Goal: Task Accomplishment & Management: Manage account settings

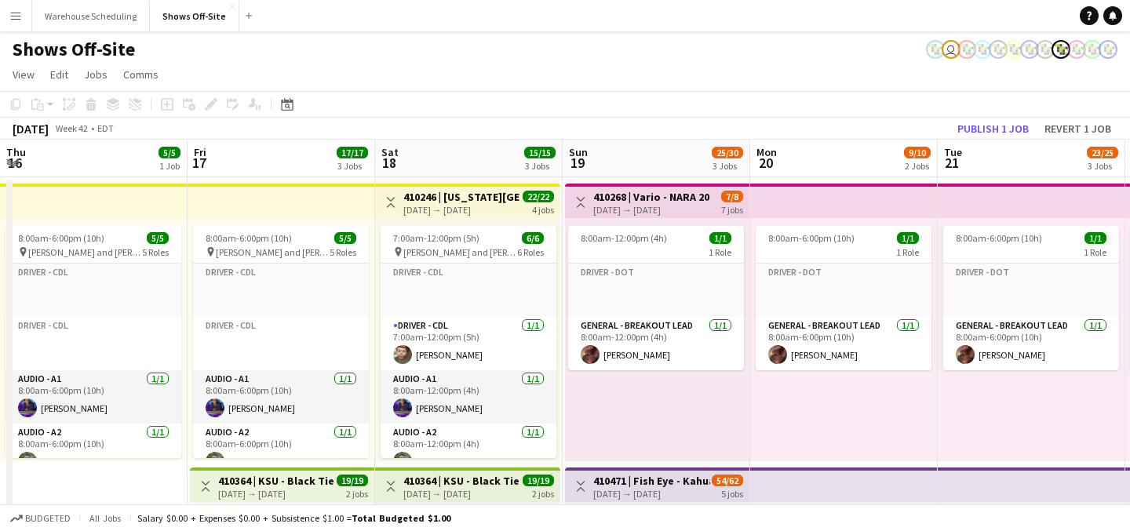
scroll to position [0, 540]
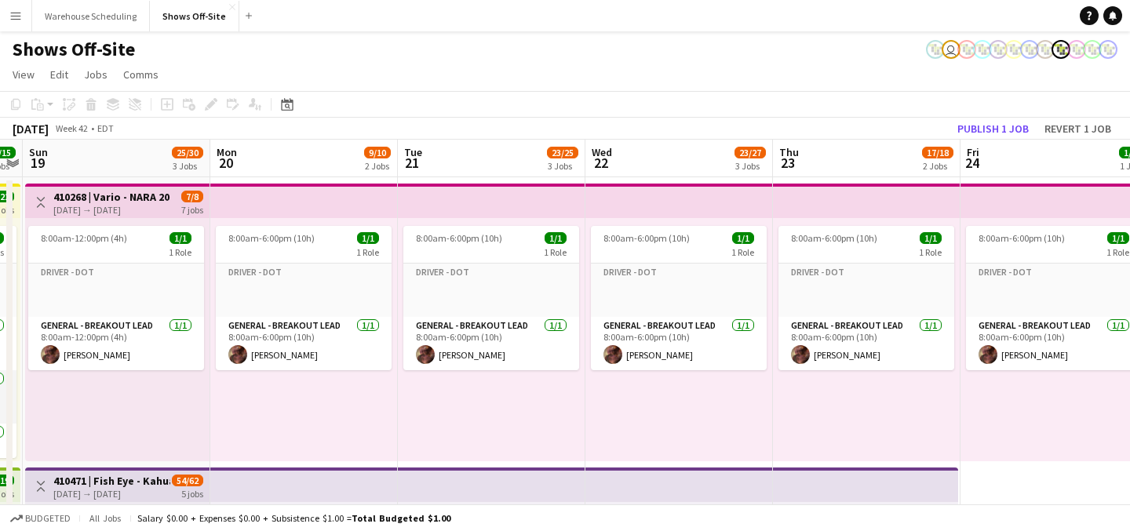
click at [294, 93] on app-toolbar "Copy Paste Paste Command V Paste with crew Command Shift V Paste linked Job [GE…" at bounding box center [565, 104] width 1130 height 27
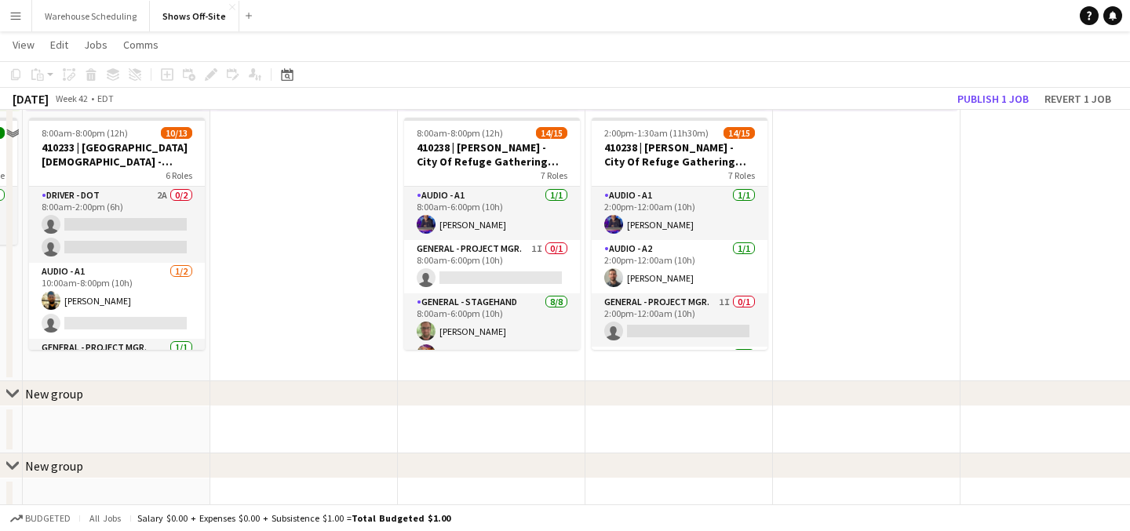
scroll to position [631, 0]
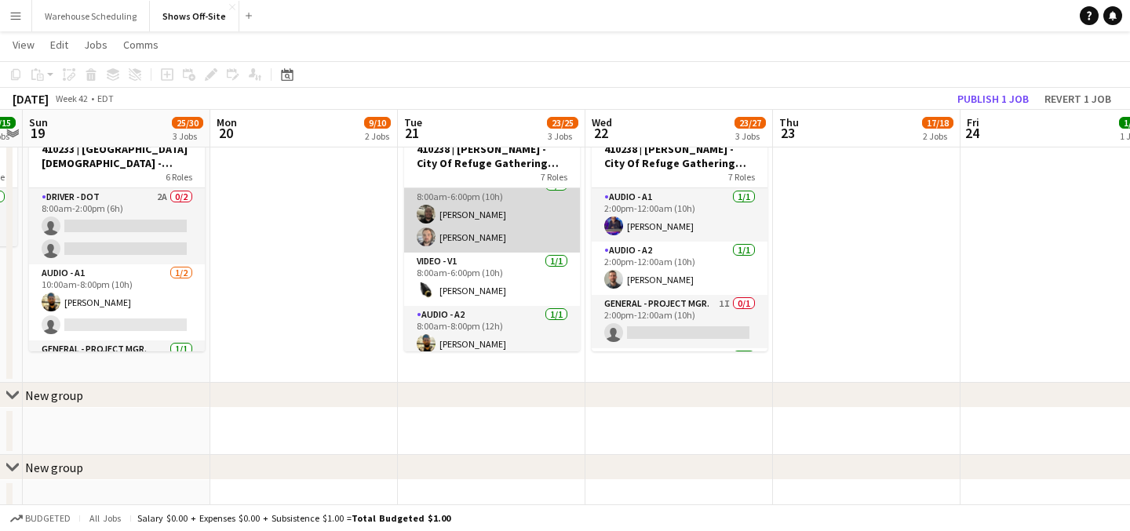
click at [450, 222] on app-card-role "Video - Cam Op [DATE] 8:00am-6:00pm (10h) [PERSON_NAME] [PERSON_NAME]" at bounding box center [492, 215] width 176 height 76
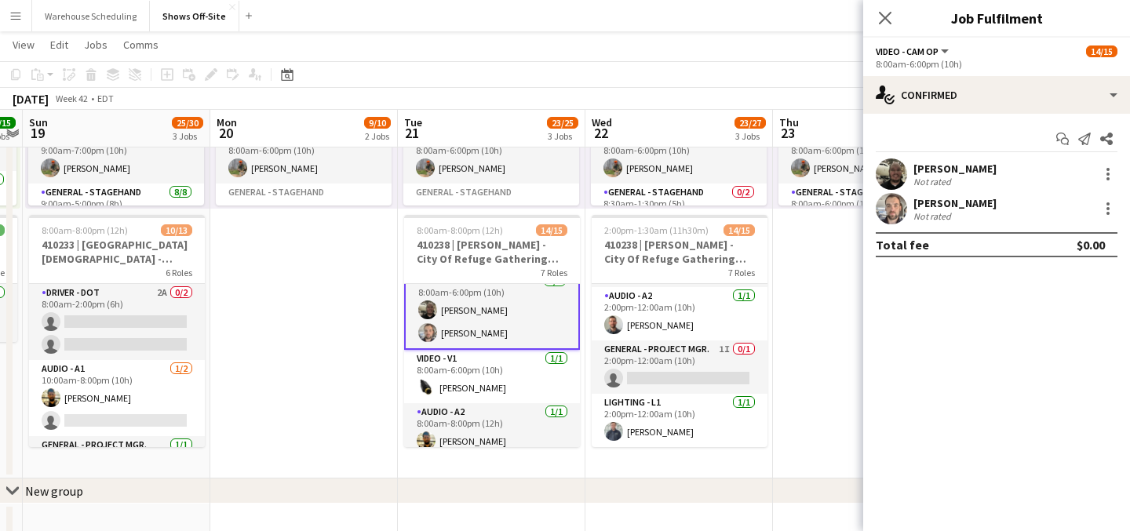
scroll to position [0, 0]
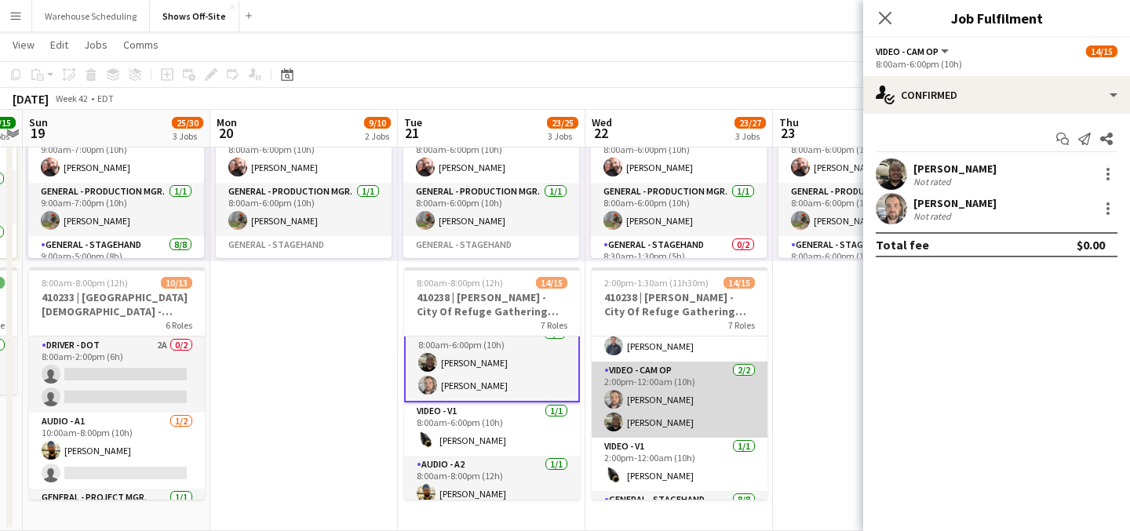
click at [679, 372] on app-card-role "Video - Cam Op [DATE] 2:00pm-12:00am (10h) [PERSON_NAME] [PERSON_NAME]" at bounding box center [680, 400] width 176 height 76
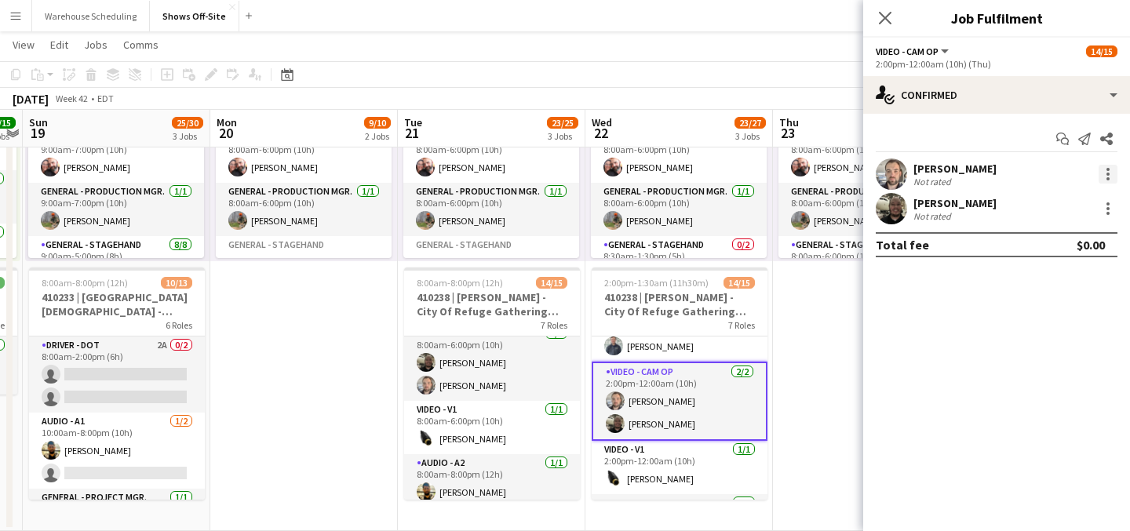
click at [1101, 170] on div at bounding box center [1108, 174] width 19 height 19
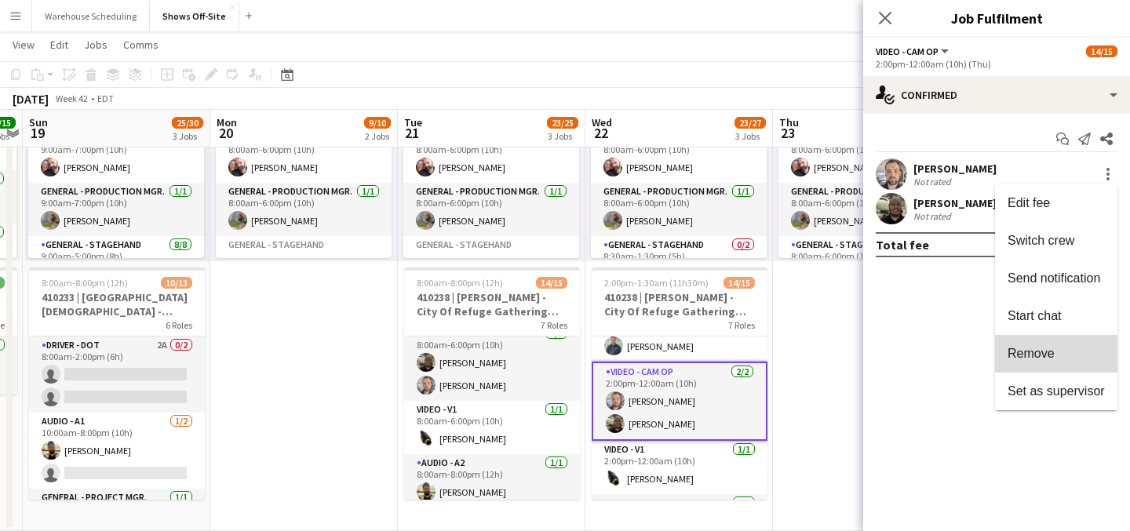
click at [1067, 345] on button "Remove" at bounding box center [1056, 354] width 122 height 38
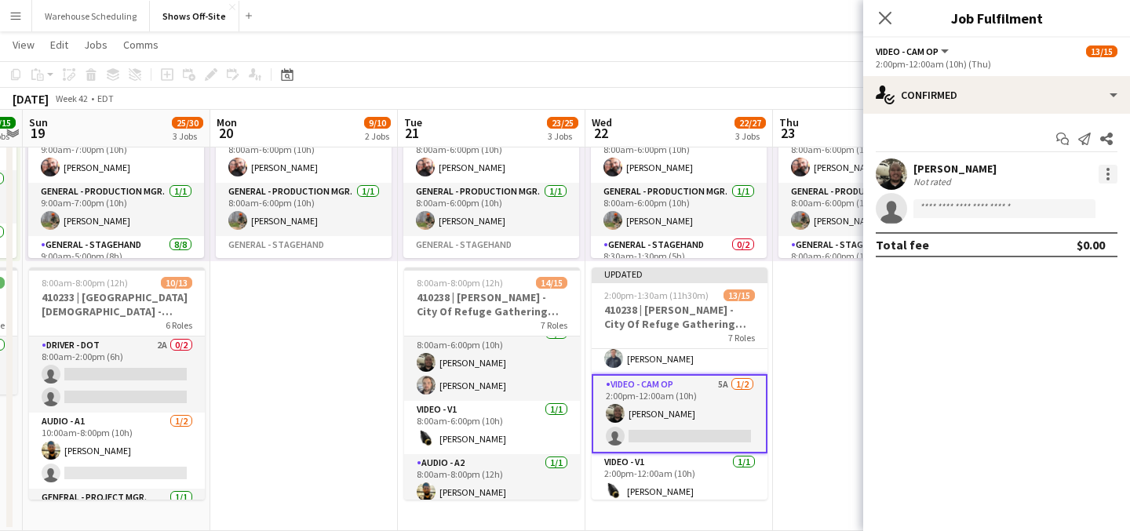
click at [1103, 181] on div at bounding box center [1108, 174] width 19 height 19
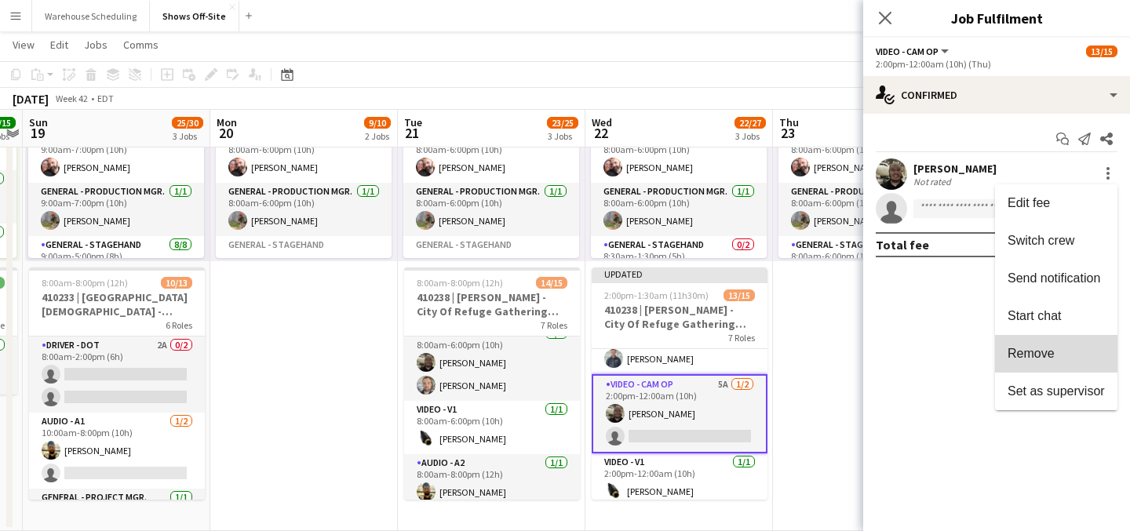
click at [1059, 347] on span "Remove" at bounding box center [1056, 354] width 97 height 14
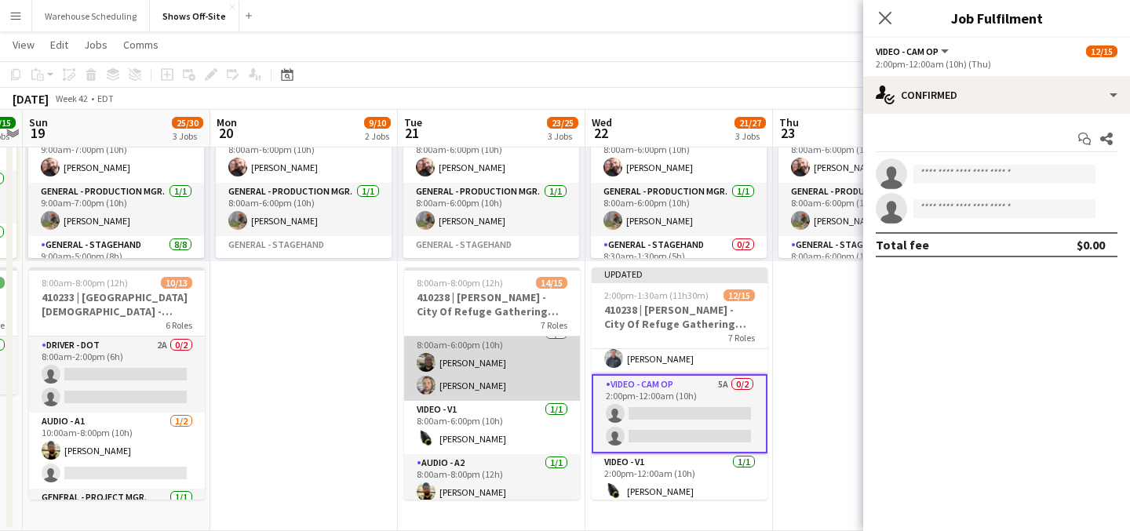
click at [479, 382] on app-card-role "Video - Cam Op [DATE] 8:00am-6:00pm (10h) [PERSON_NAME] [PERSON_NAME]" at bounding box center [492, 363] width 176 height 76
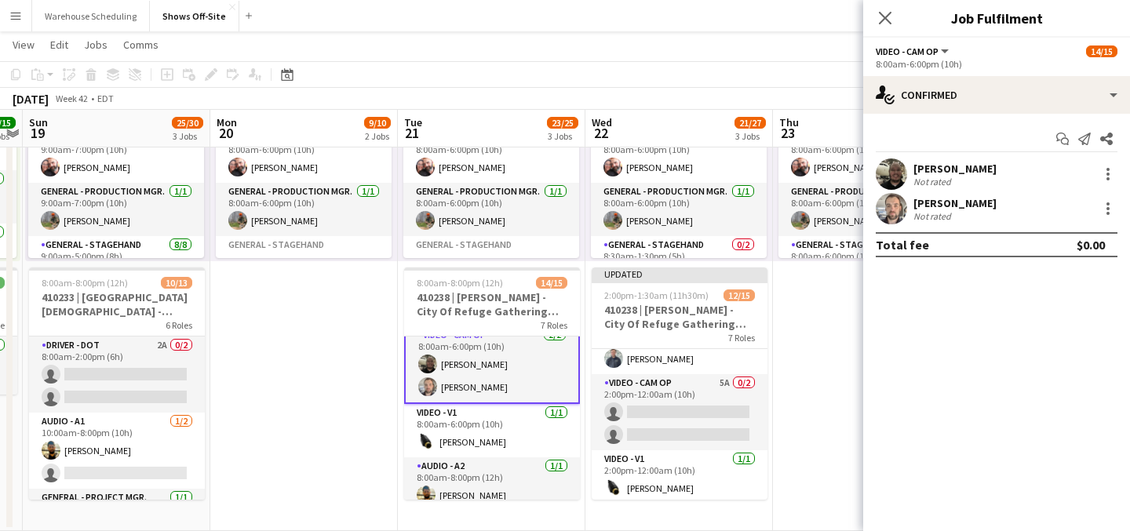
scroll to position [386, 0]
click at [1100, 172] on div at bounding box center [1108, 174] width 19 height 19
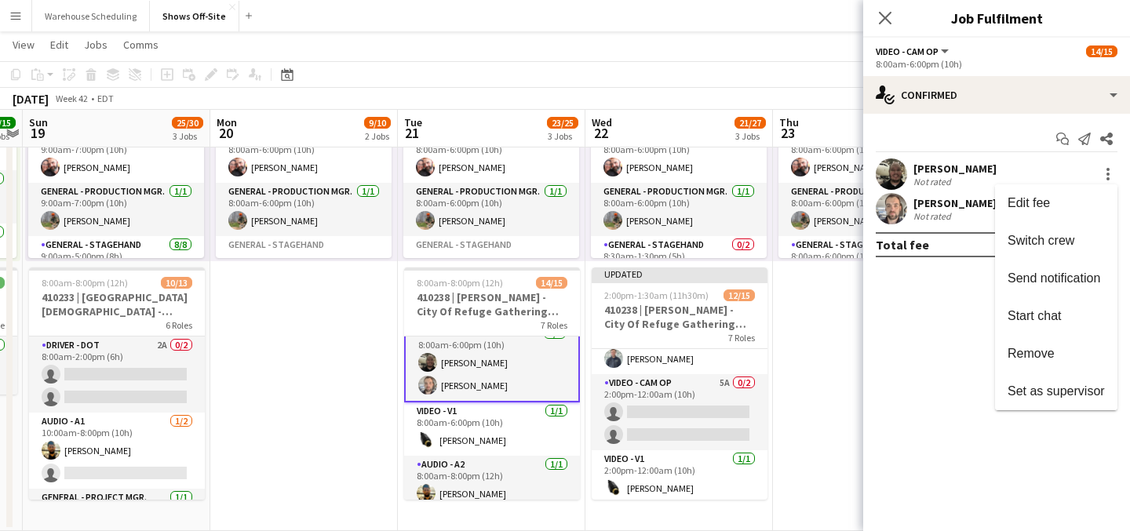
click at [1047, 356] on span "Remove" at bounding box center [1031, 353] width 47 height 13
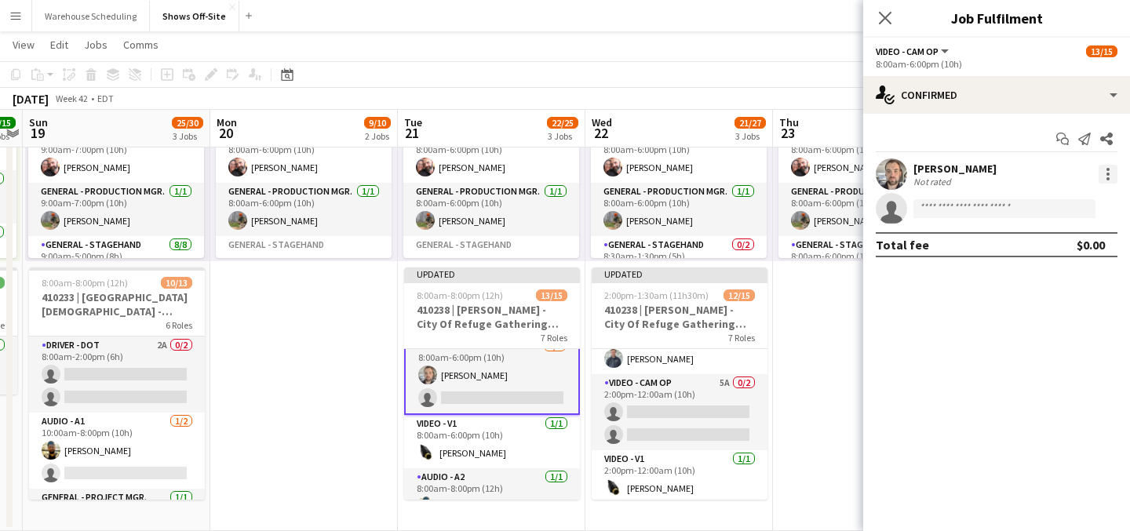
click at [1108, 175] on div at bounding box center [1108, 174] width 3 height 3
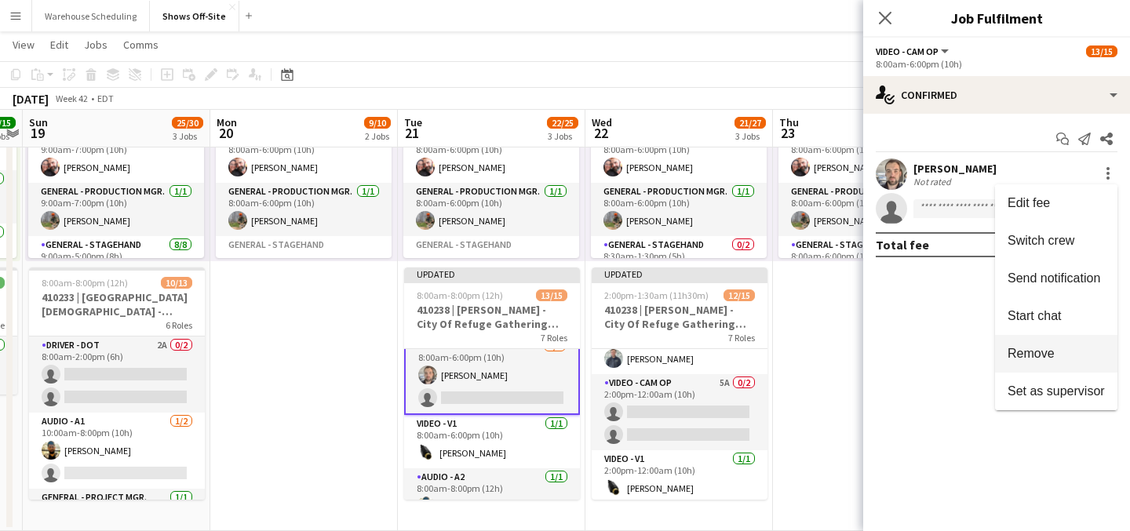
click at [1051, 345] on button "Remove" at bounding box center [1056, 354] width 122 height 38
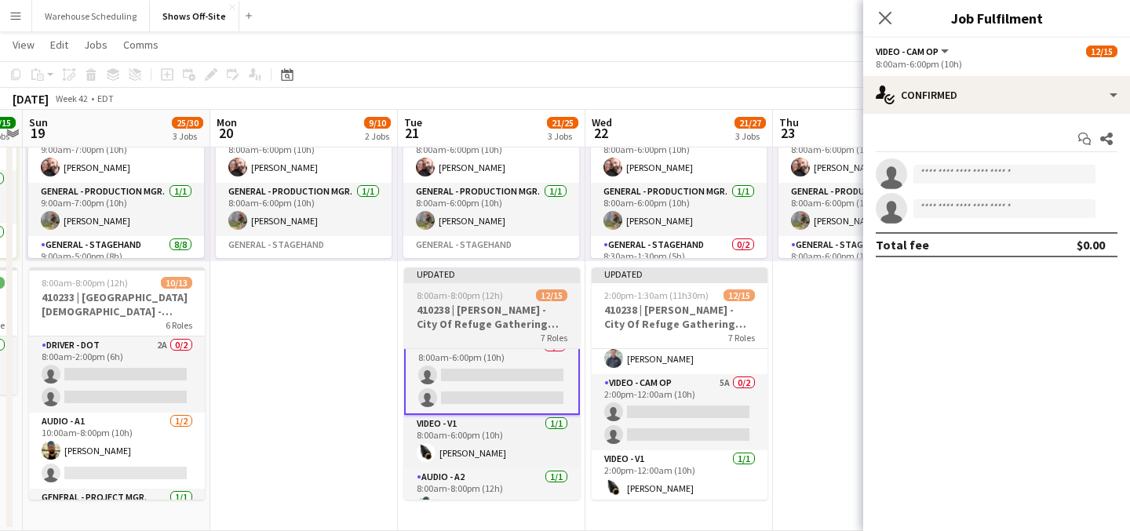
click at [577, 304] on h3 "410238 | [PERSON_NAME] - City Of Refuge Gathering 2025" at bounding box center [492, 317] width 176 height 28
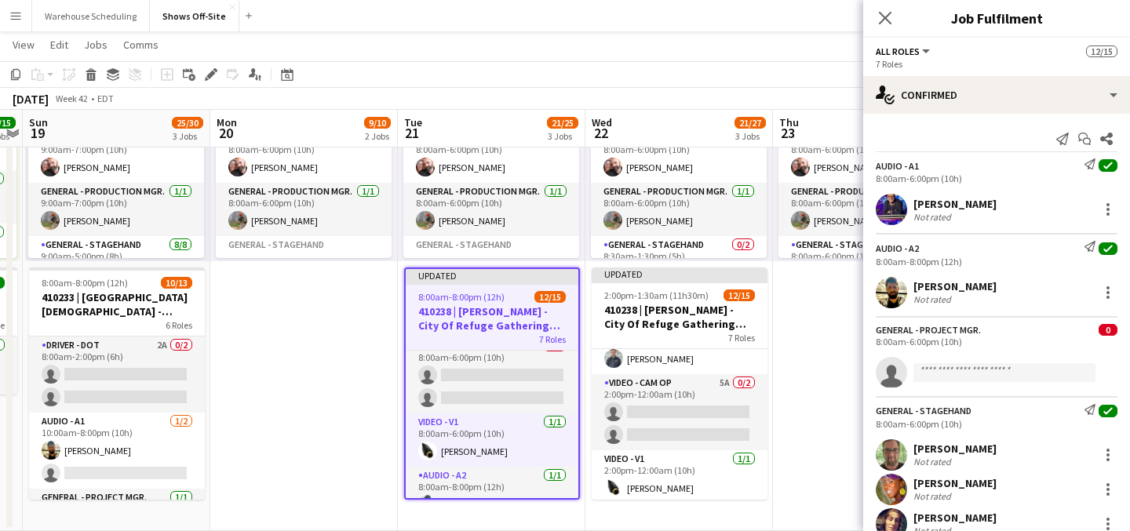
scroll to position [385, 0]
click at [206, 75] on icon "Edit" at bounding box center [211, 74] width 13 height 13
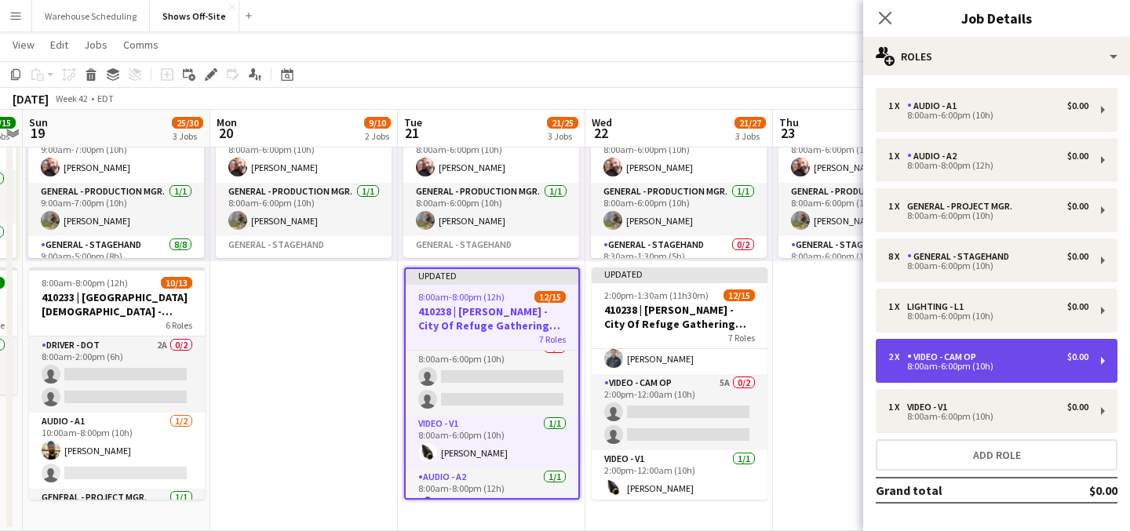
click at [963, 353] on div "Video - Cam Op" at bounding box center [944, 357] width 75 height 11
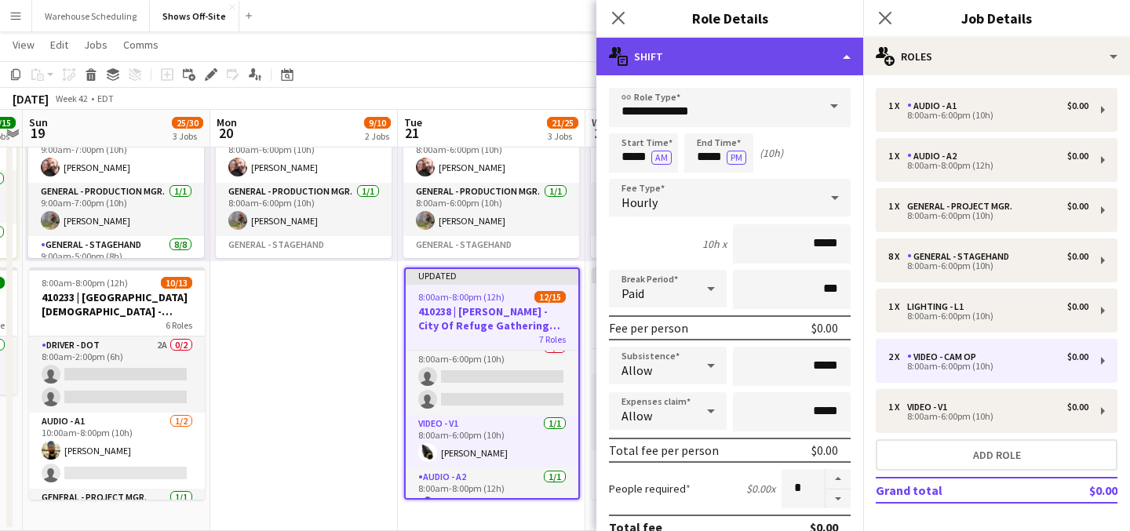
click at [752, 72] on div "multiple-actions-text Shift" at bounding box center [729, 57] width 267 height 38
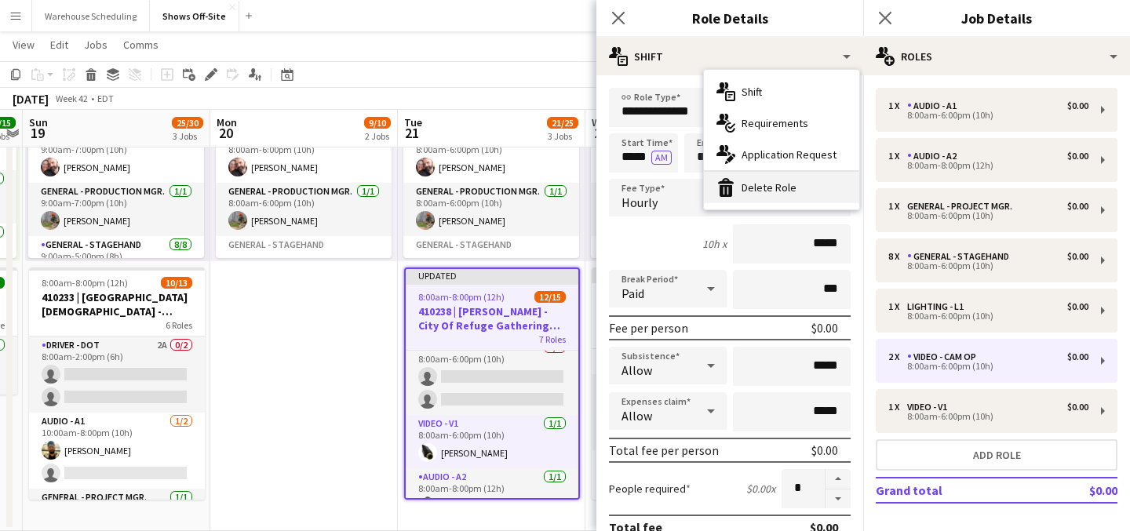
click at [749, 192] on div "bin-2 Delete Role" at bounding box center [781, 187] width 155 height 31
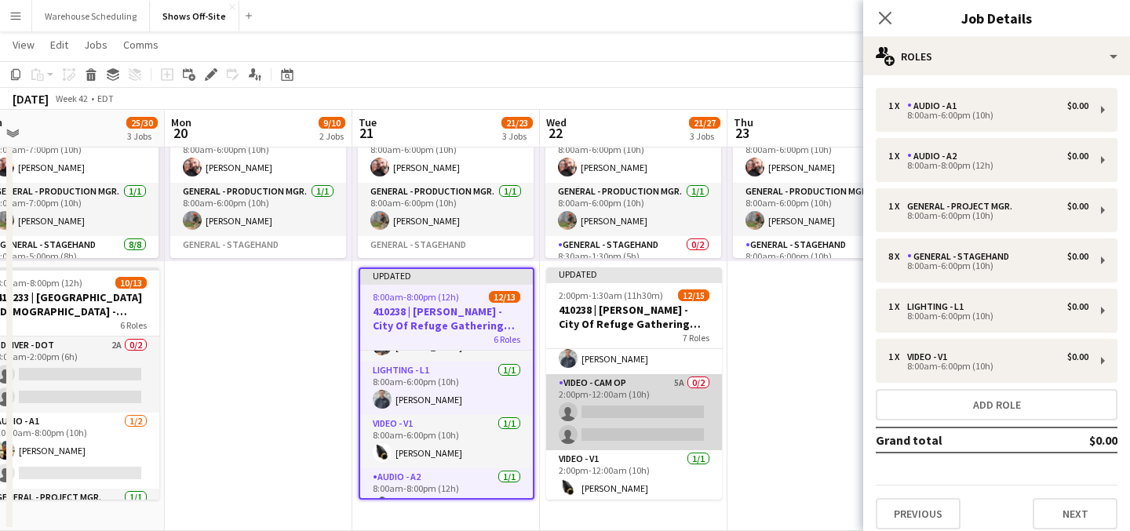
scroll to position [199, 0]
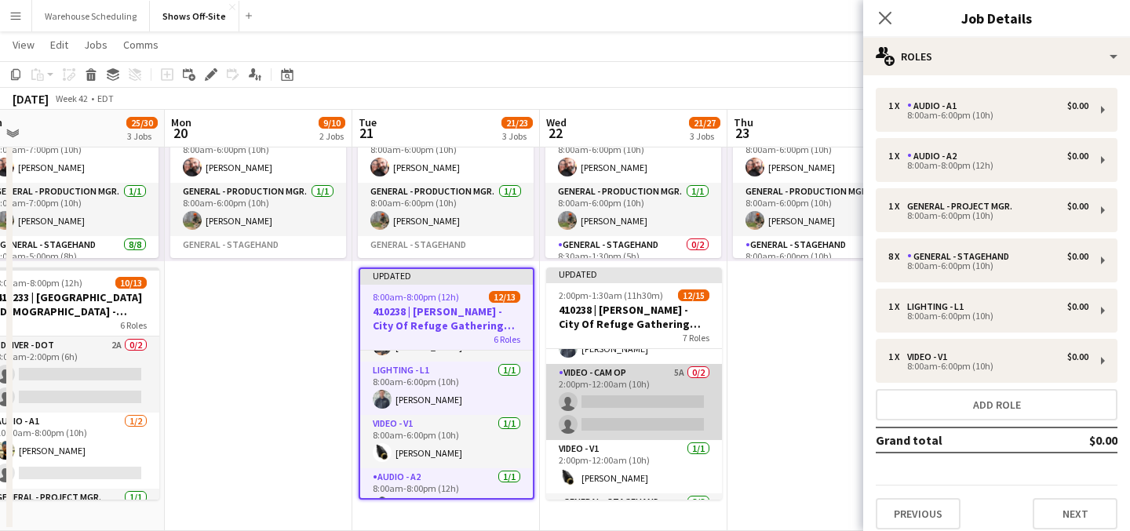
click at [582, 404] on app-card-role "Video - Cam Op 5A 0/2 2:00pm-12:00am (10h) single-neutral-actions single-neutra…" at bounding box center [634, 402] width 176 height 76
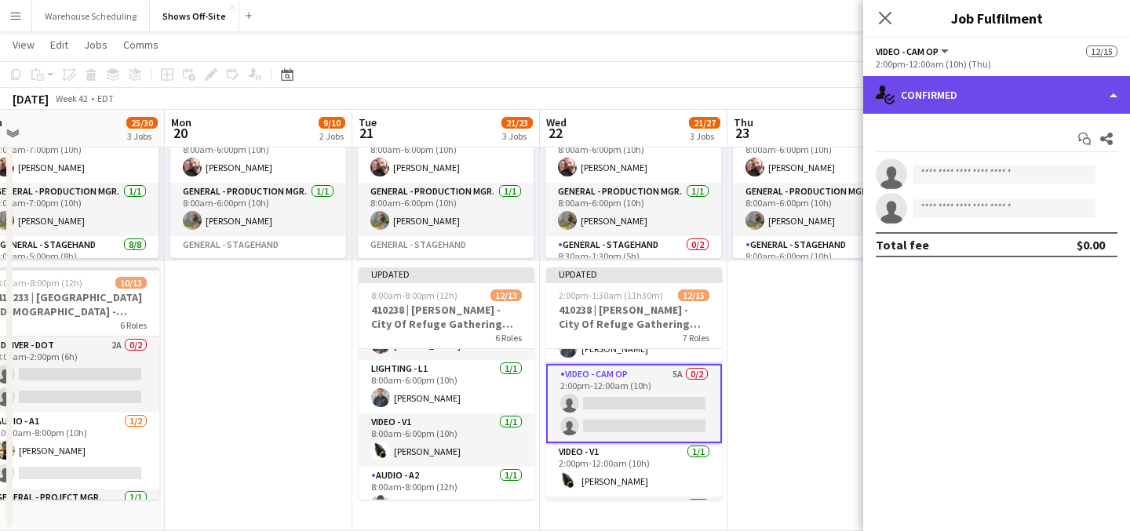
click at [899, 105] on div "single-neutral-actions-check-2 Confirmed" at bounding box center [996, 95] width 267 height 38
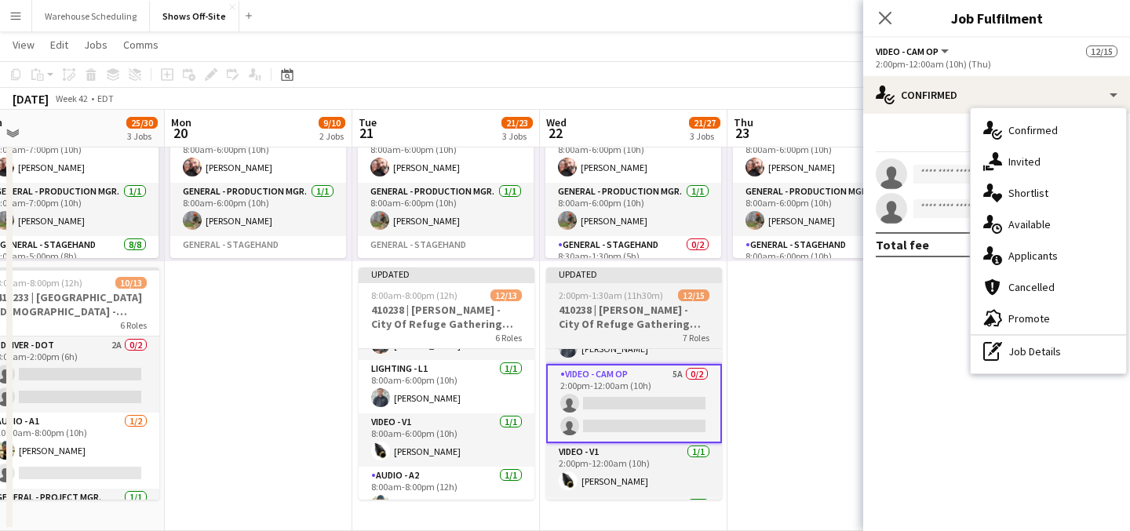
click at [652, 303] on h3 "410238 | [PERSON_NAME] - City Of Refuge Gathering 2025" at bounding box center [634, 317] width 176 height 28
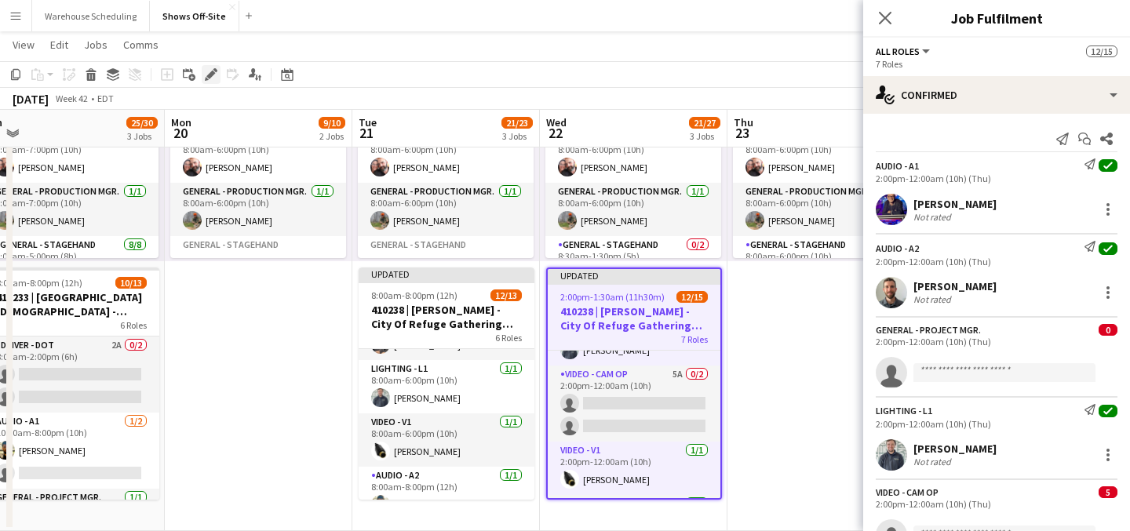
click at [213, 71] on icon "Edit" at bounding box center [211, 74] width 13 height 13
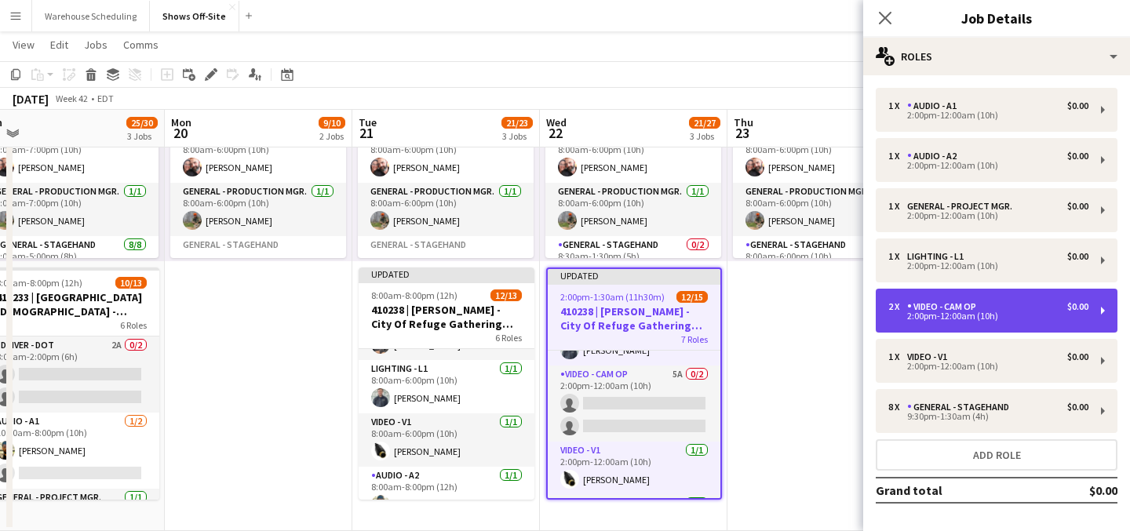
click at [976, 316] on div "2:00pm-12:00am (10h)" at bounding box center [988, 316] width 200 height 8
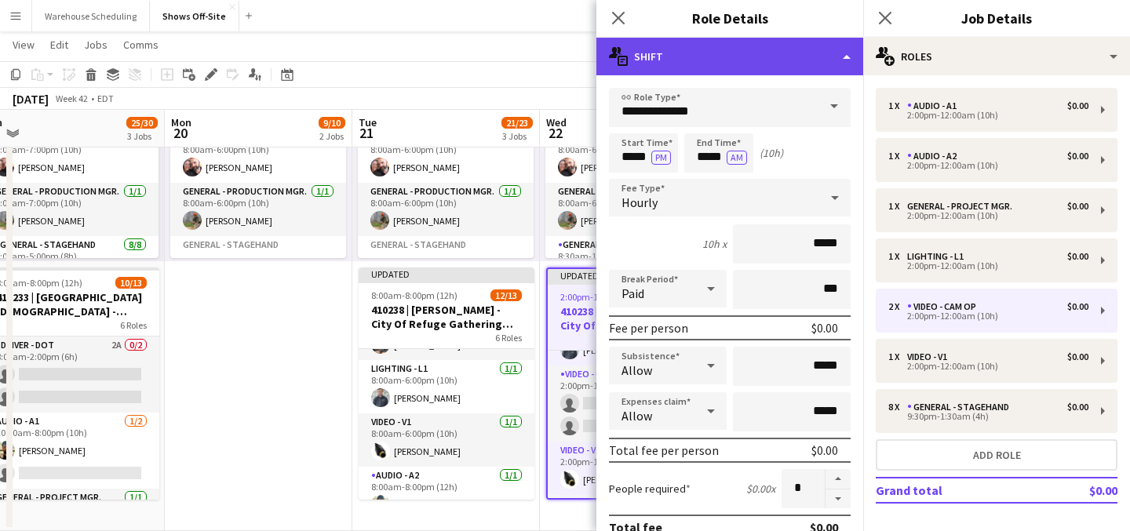
click at [788, 70] on div "multiple-actions-text Shift" at bounding box center [729, 57] width 267 height 38
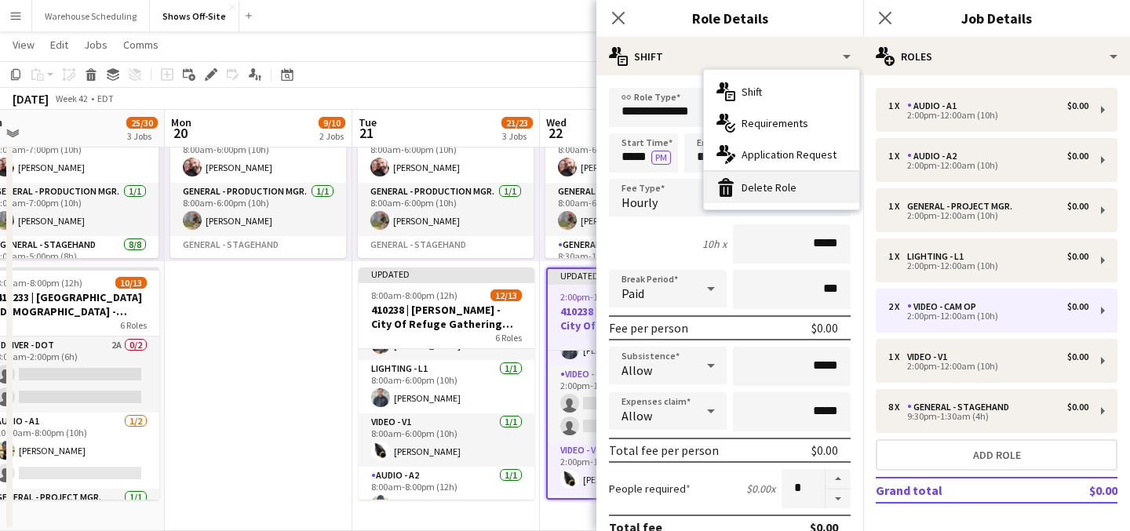
click at [788, 183] on div "bin-2 Delete Role" at bounding box center [781, 187] width 155 height 31
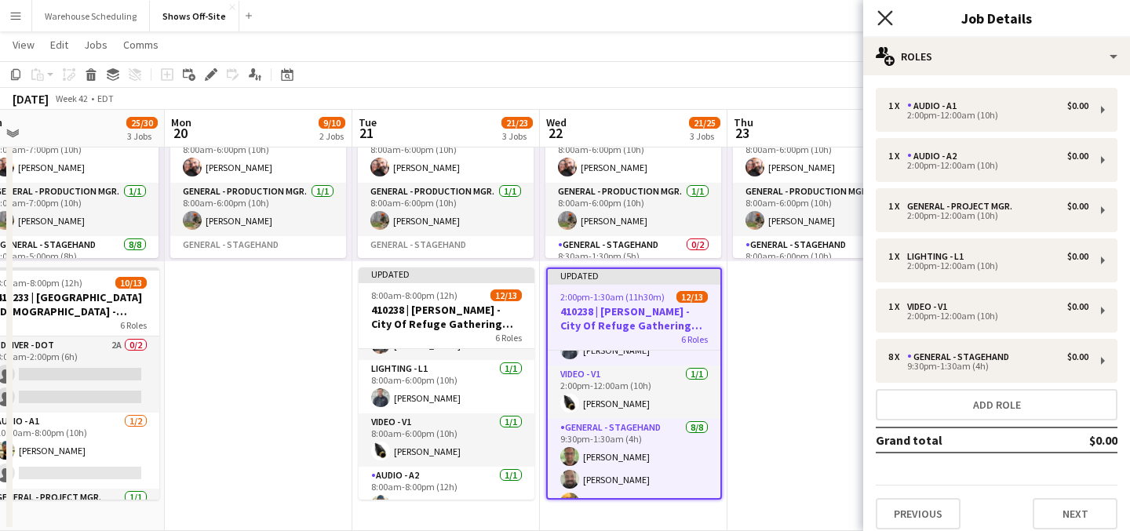
click at [881, 17] on icon "Close pop-in" at bounding box center [884, 17] width 15 height 15
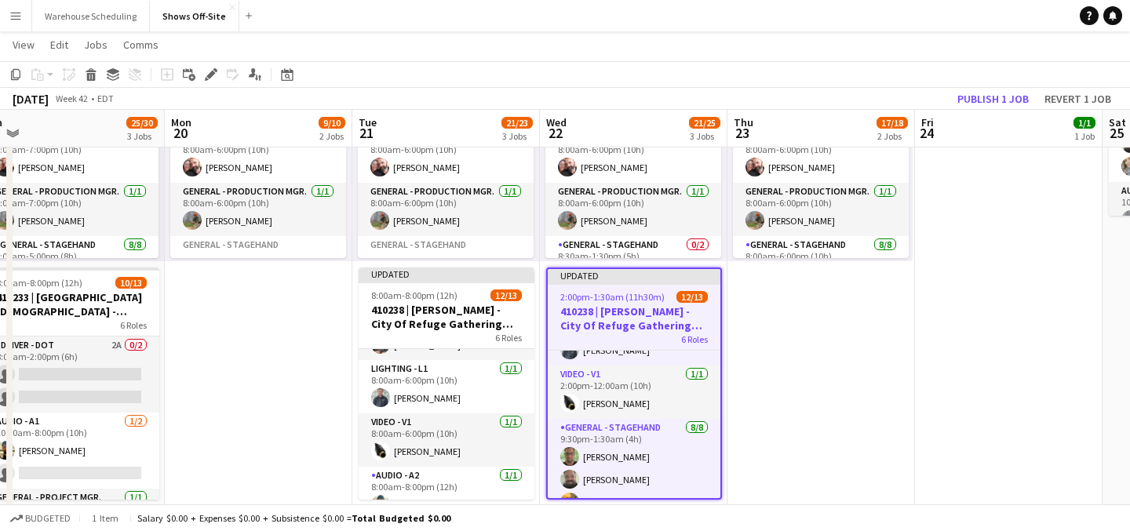
click at [830, 305] on app-date-cell "8:00am-6:00pm (10h) 1/1 1 Role Driver - DOT Click to add Role General - Breakou…" at bounding box center [822, 112] width 188 height 838
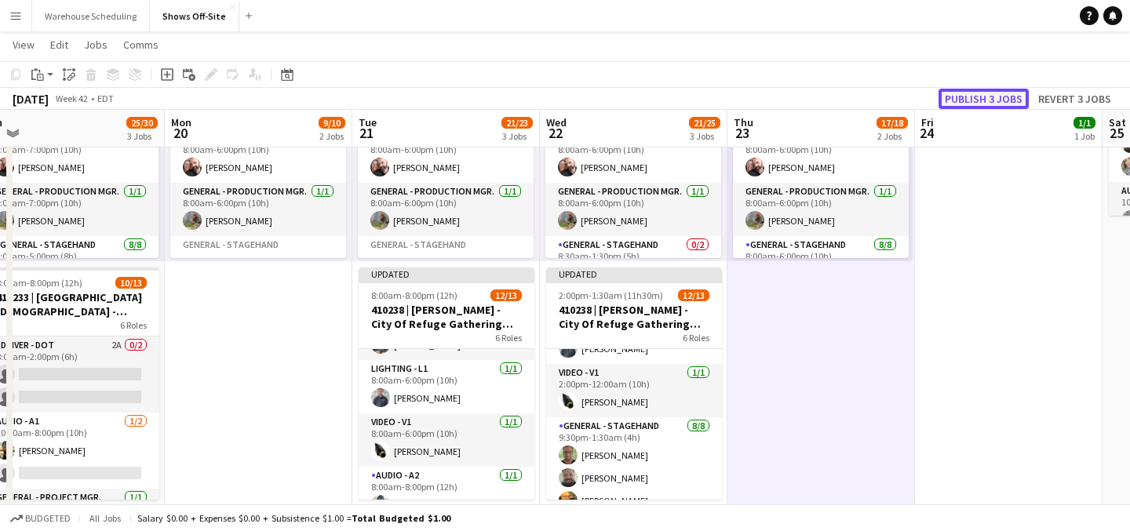
click at [968, 99] on button "Publish 3 jobs" at bounding box center [984, 99] width 90 height 20
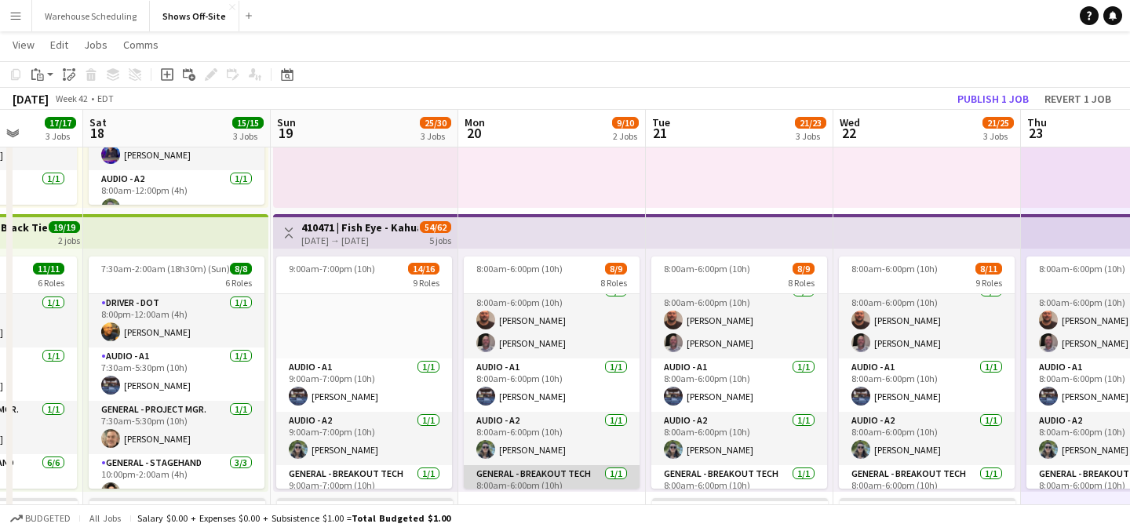
scroll to position [0, 0]
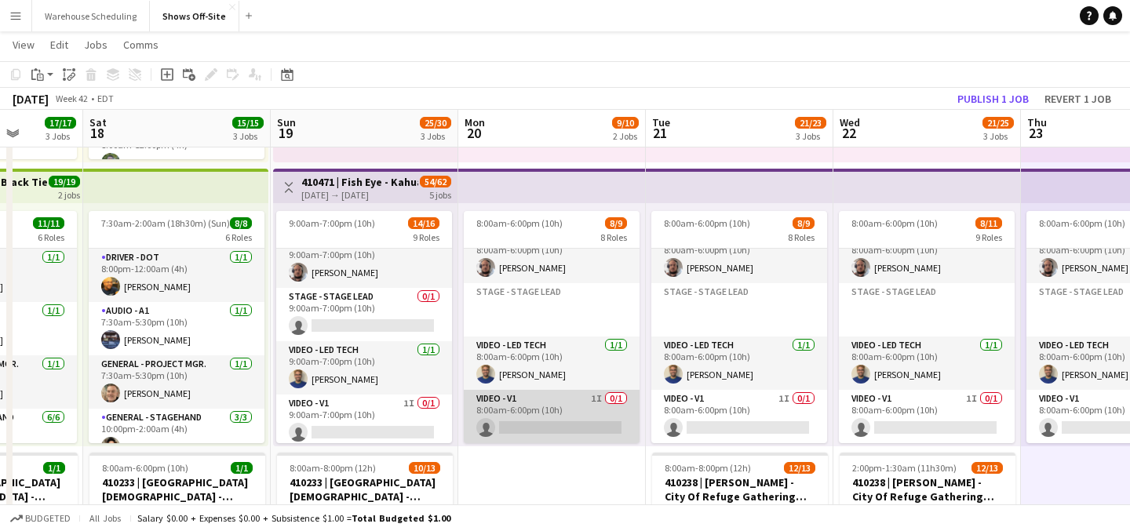
click at [497, 412] on app-card-role "Video - V1 1I 0/1 8:00am-6:00pm (10h) single-neutral-actions" at bounding box center [552, 416] width 176 height 53
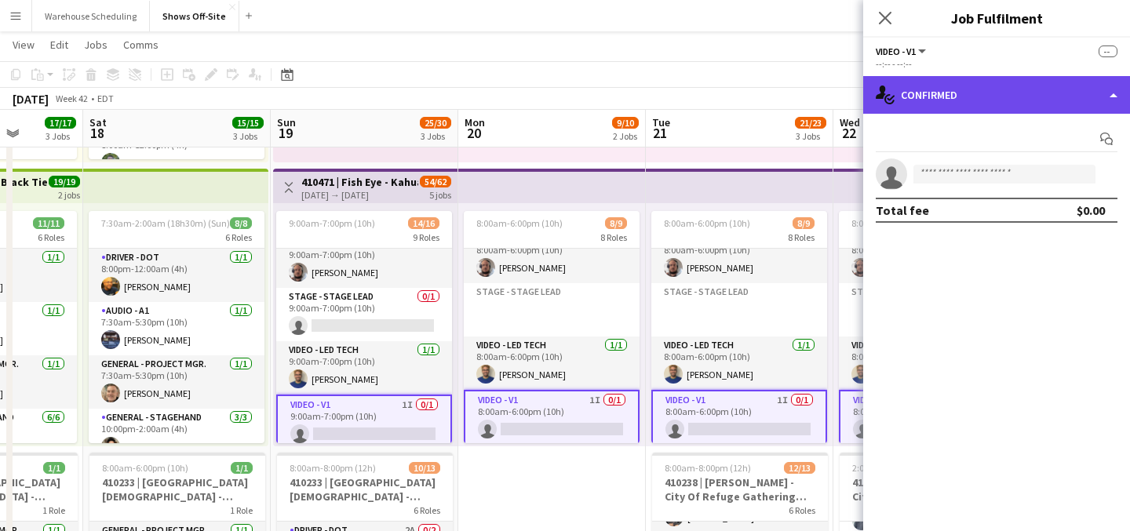
click at [941, 97] on div "single-neutral-actions-check-2 Confirmed" at bounding box center [996, 95] width 267 height 38
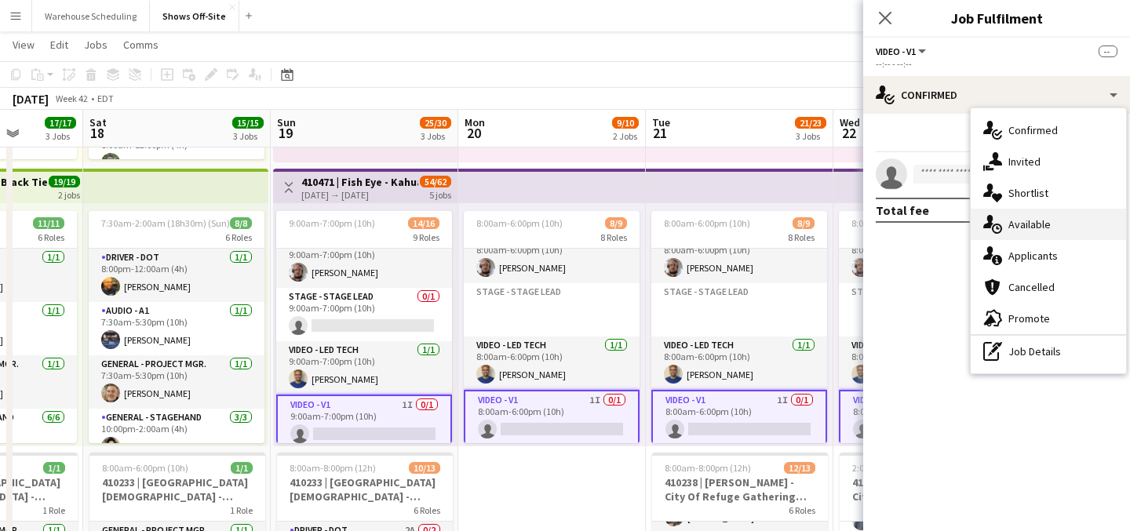
click at [1013, 225] on span "Available" at bounding box center [1029, 224] width 42 height 14
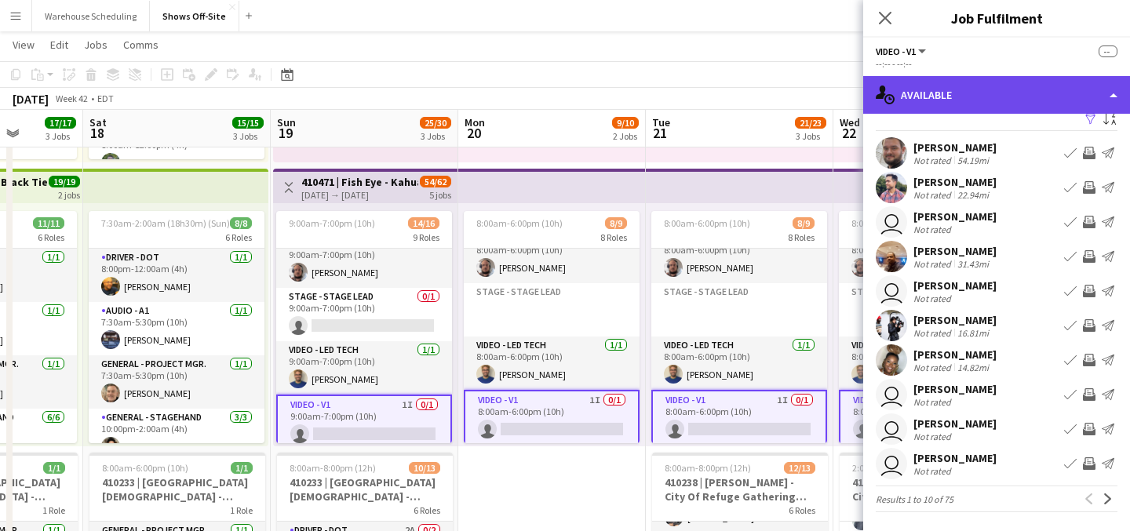
click at [984, 107] on div "single-neutral-actions-upload Available" at bounding box center [996, 95] width 267 height 38
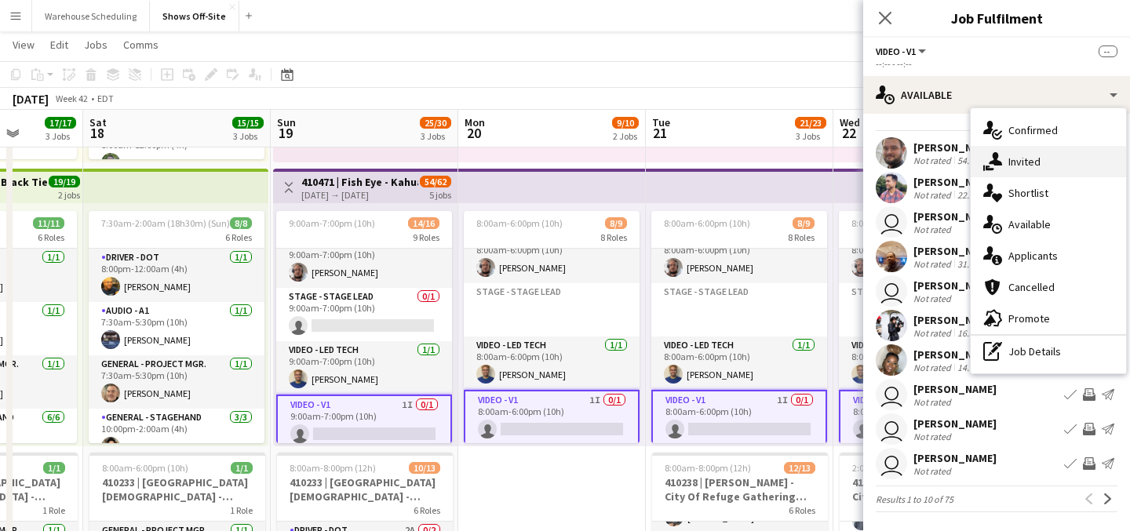
click at [1007, 159] on div "single-neutral-actions-share-1 Invited" at bounding box center [1048, 161] width 155 height 31
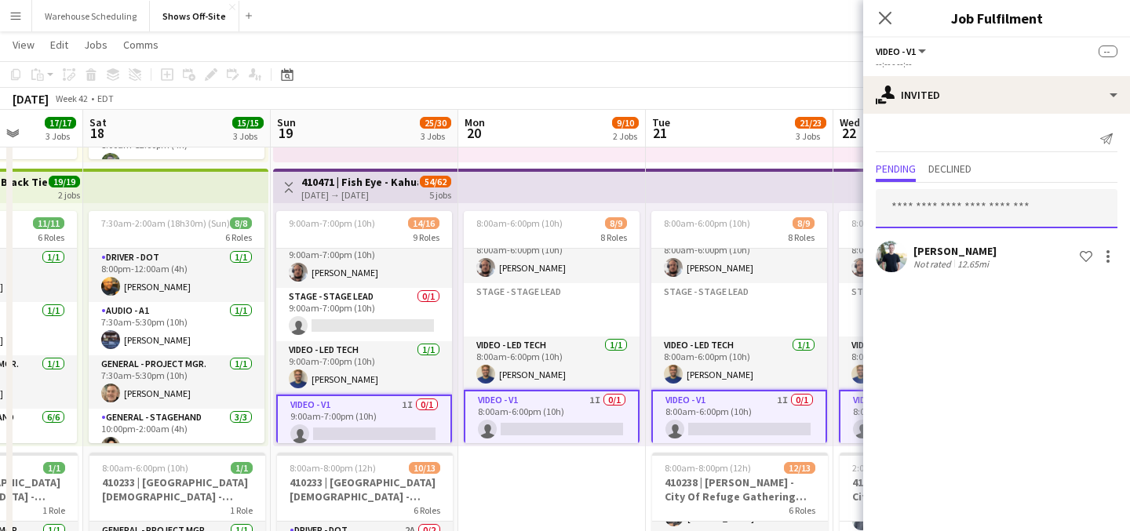
click at [945, 202] on input "text" at bounding box center [997, 208] width 242 height 39
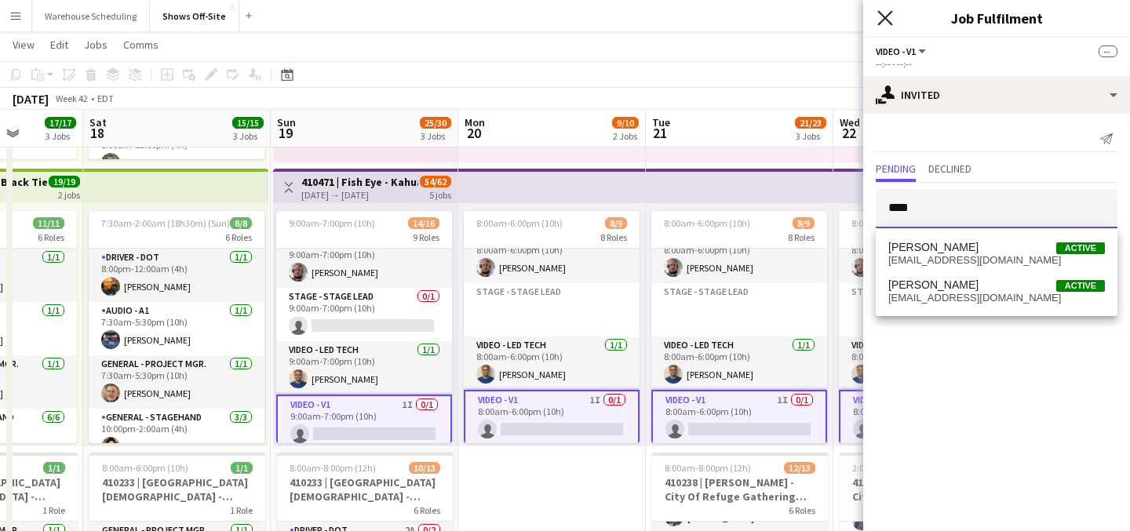
type input "****"
click at [887, 23] on icon "Close pop-in" at bounding box center [884, 17] width 15 height 15
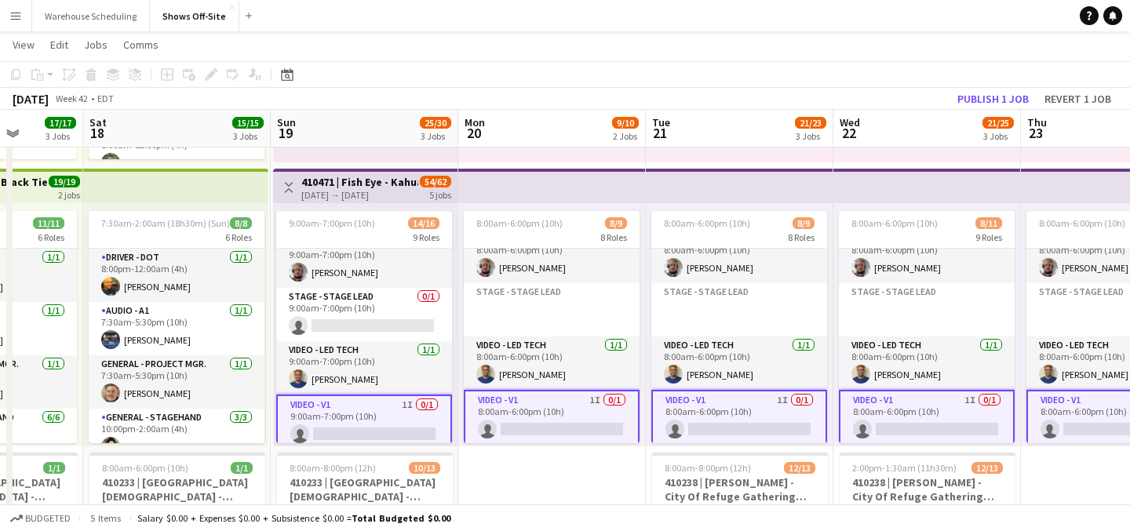
click at [845, 36] on app-page-menu "View Day view expanded Day view collapsed Month view Date picker Jump to [DATE]…" at bounding box center [565, 46] width 1130 height 30
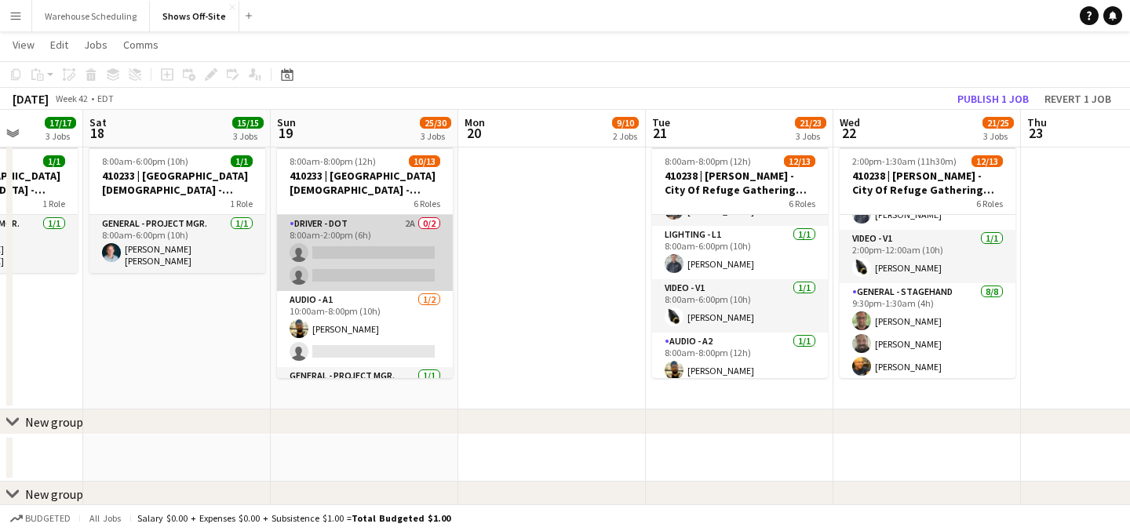
click at [393, 238] on app-card-role "Driver - DOT 2A 0/2 8:00am-2:00pm (6h) single-neutral-actions single-neutral-ac…" at bounding box center [365, 253] width 176 height 76
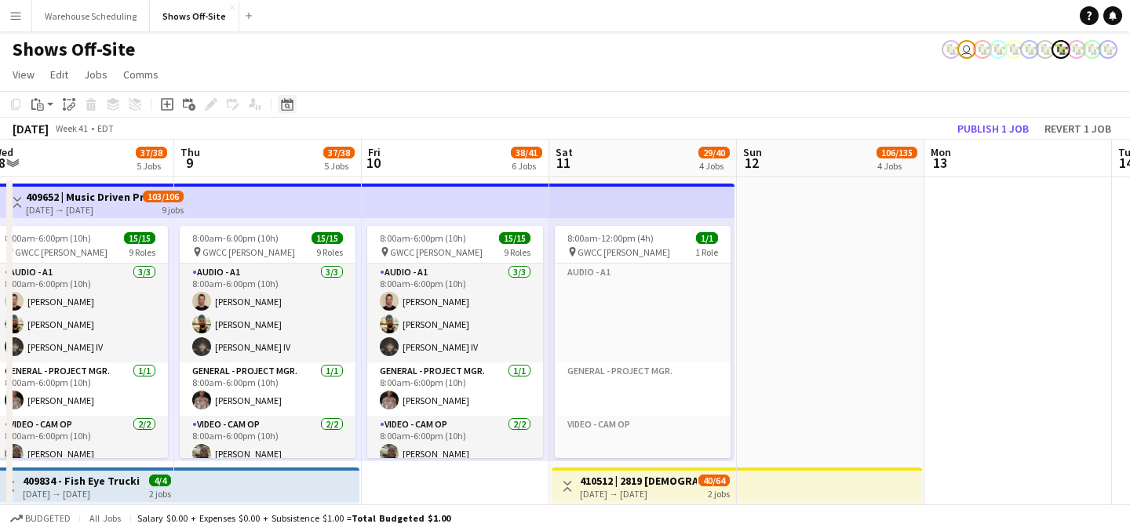
click at [282, 98] on icon "Date picker" at bounding box center [287, 104] width 13 height 13
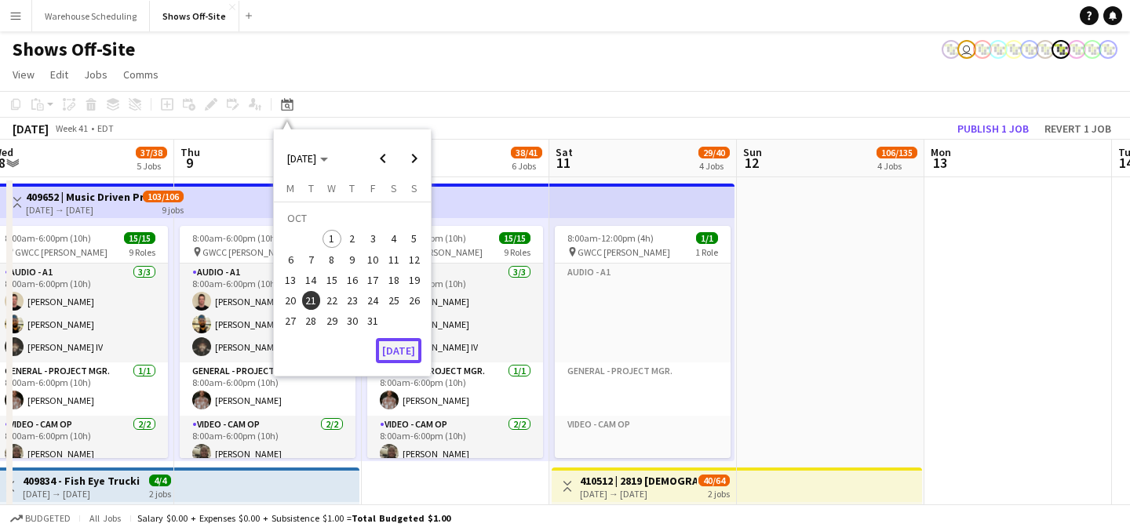
click at [385, 346] on button "[DATE]" at bounding box center [399, 350] width 46 height 25
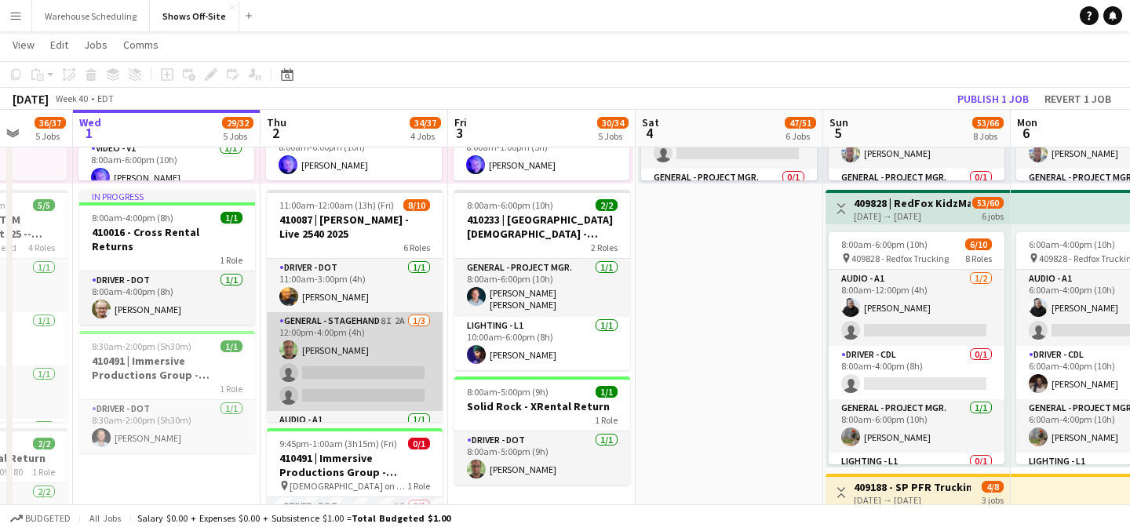
click at [418, 374] on app-card-role "General - Stagehand 8I 2A [DATE] 12:00pm-4:00pm (4h) [PERSON_NAME] single-neutr…" at bounding box center [355, 361] width 176 height 99
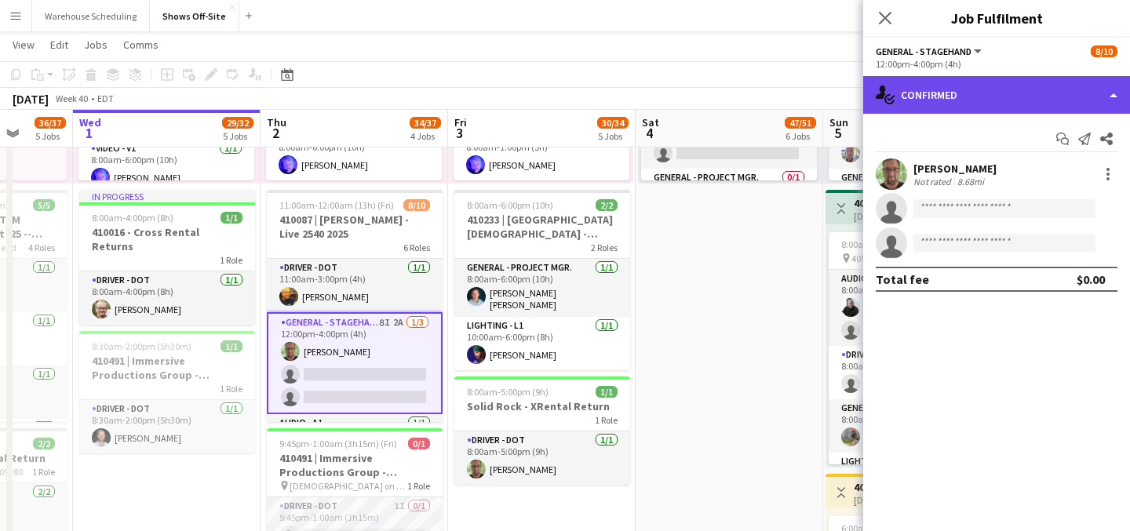
click at [931, 100] on div "single-neutral-actions-check-2 Confirmed" at bounding box center [996, 95] width 267 height 38
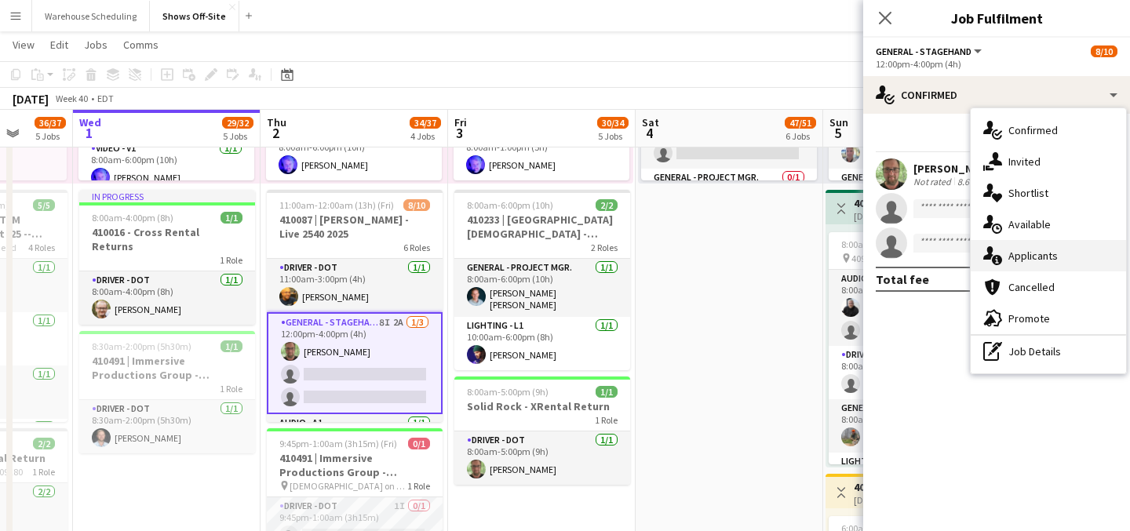
click at [1020, 253] on span "Applicants" at bounding box center [1032, 256] width 49 height 14
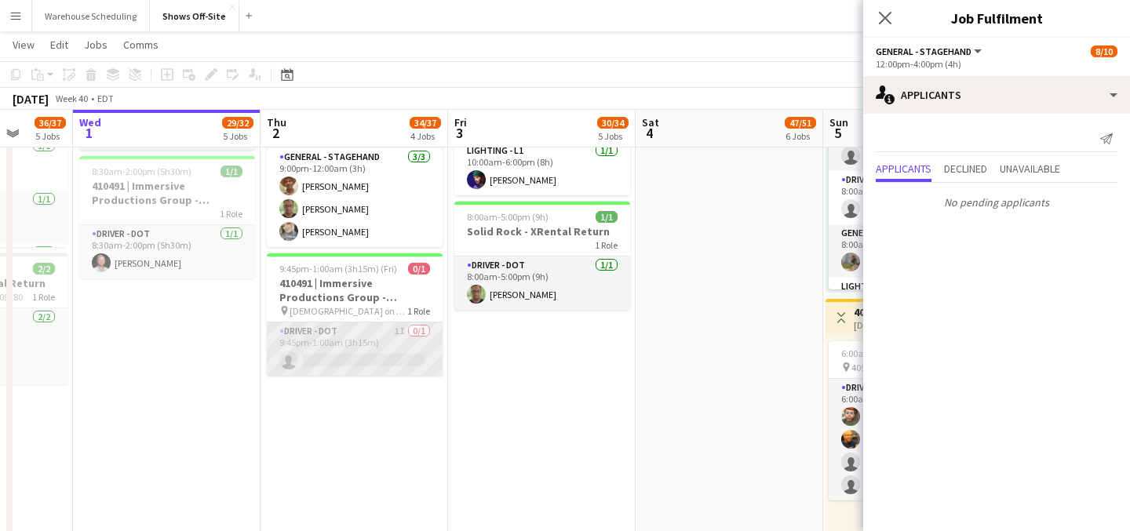
click at [392, 353] on app-card-role "Driver - DOT 1I 0/1 9:45pm-1:00am (3h15m) single-neutral-actions" at bounding box center [355, 349] width 176 height 53
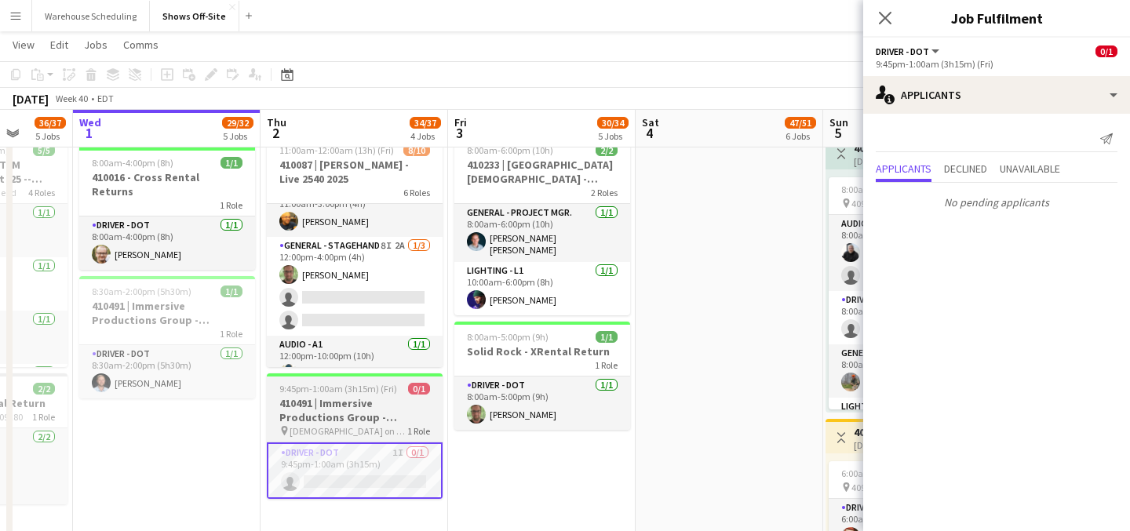
scroll to position [21, 0]
click at [368, 277] on app-card-role "General - Stagehand 8I 2A [DATE] 12:00pm-4:00pm (4h) [PERSON_NAME] single-neutr…" at bounding box center [355, 285] width 176 height 99
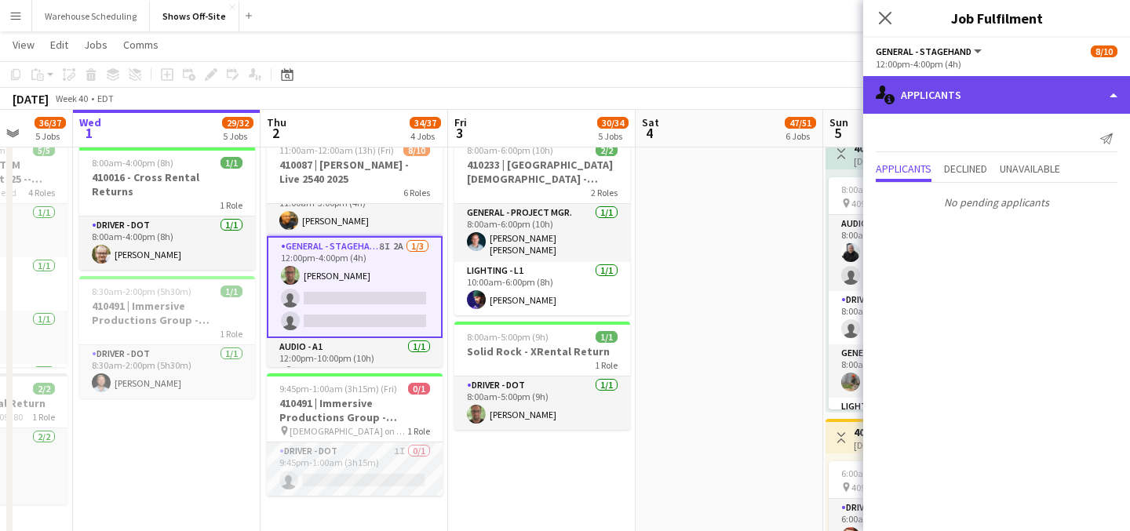
click at [990, 85] on div "single-neutral-actions-information Applicants" at bounding box center [996, 95] width 267 height 38
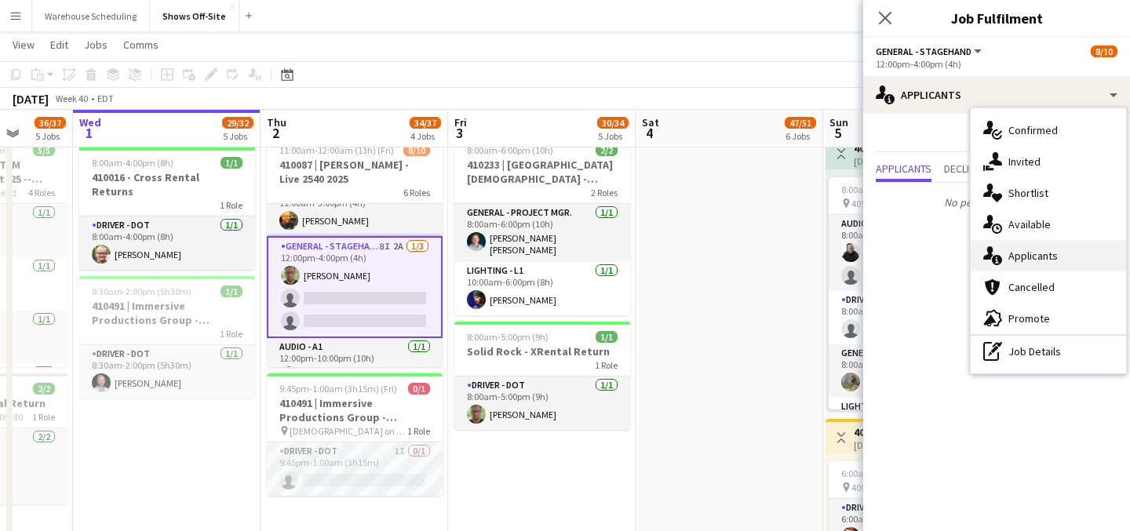
click at [1039, 268] on div "single-neutral-actions-information Applicants" at bounding box center [1048, 255] width 155 height 31
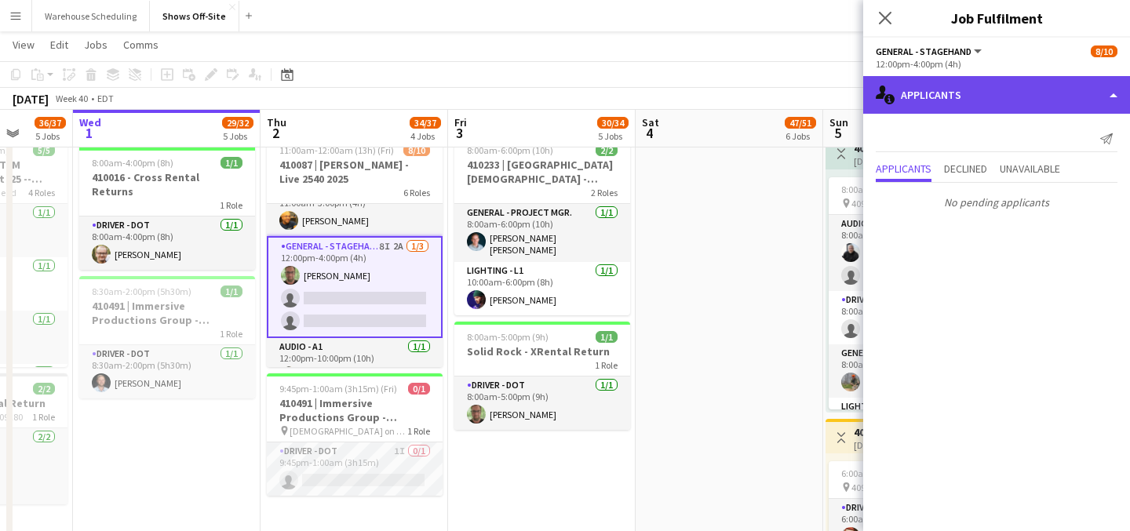
click at [986, 101] on div "single-neutral-actions-information Applicants" at bounding box center [996, 95] width 267 height 38
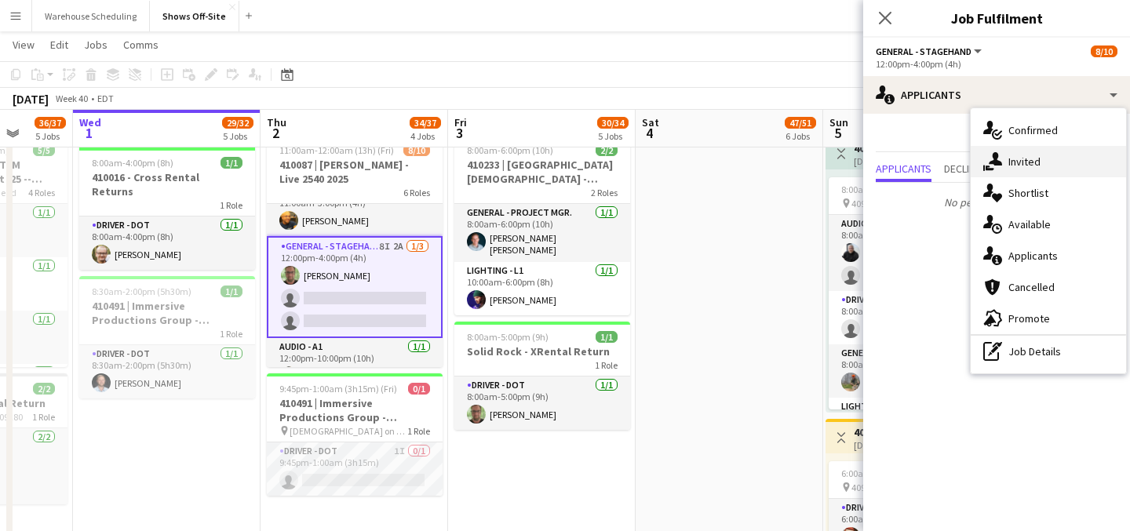
click at [1011, 151] on div "single-neutral-actions-share-1 Invited" at bounding box center [1048, 161] width 155 height 31
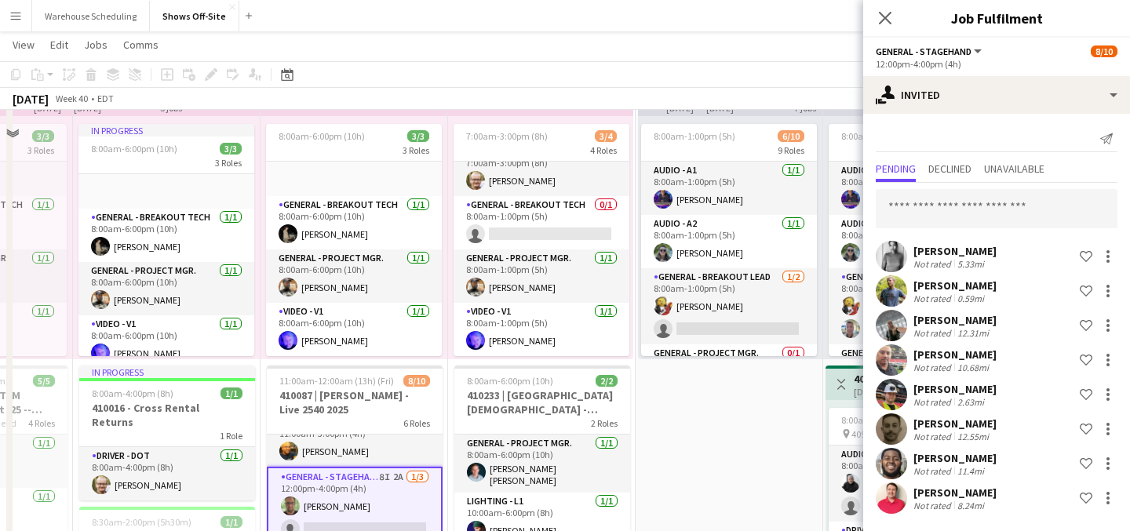
scroll to position [621, 0]
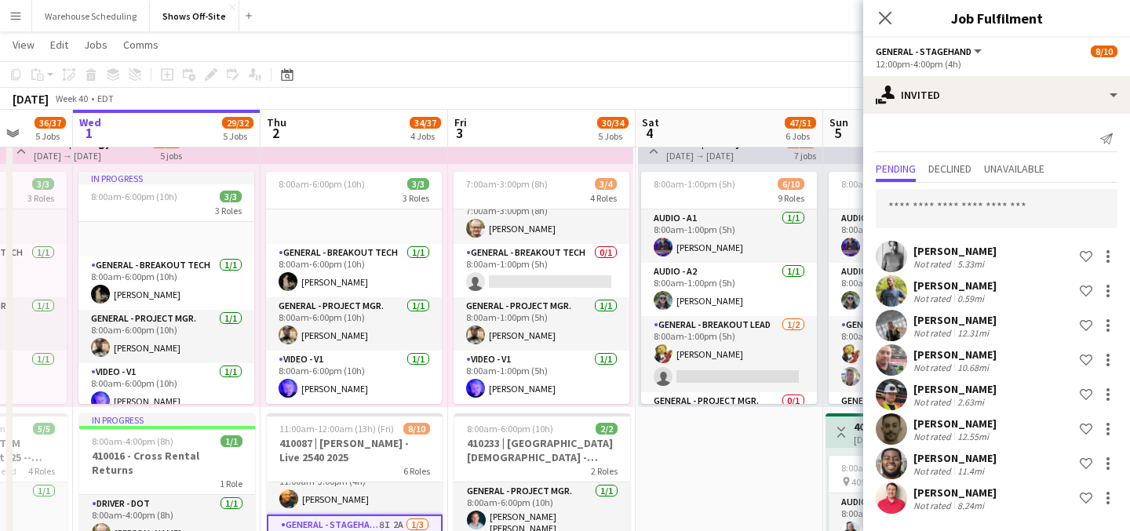
click at [890, 32] on div "Close pop-in" at bounding box center [885, 18] width 44 height 36
click at [884, 13] on icon "Close pop-in" at bounding box center [884, 17] width 15 height 15
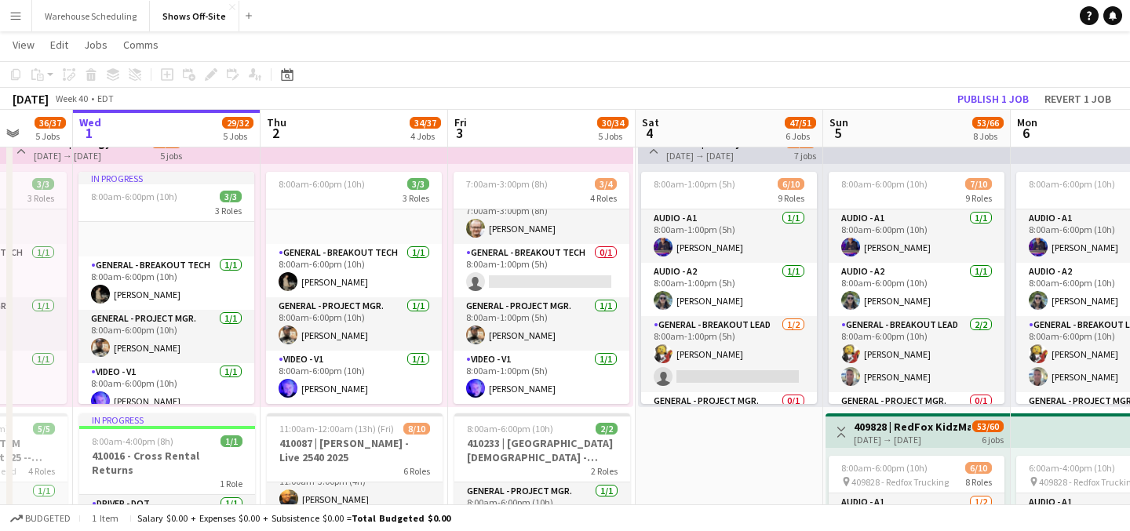
click at [835, 41] on app-page-menu "View Day view expanded Day view collapsed Month view Date picker Jump to [DATE]…" at bounding box center [565, 46] width 1130 height 30
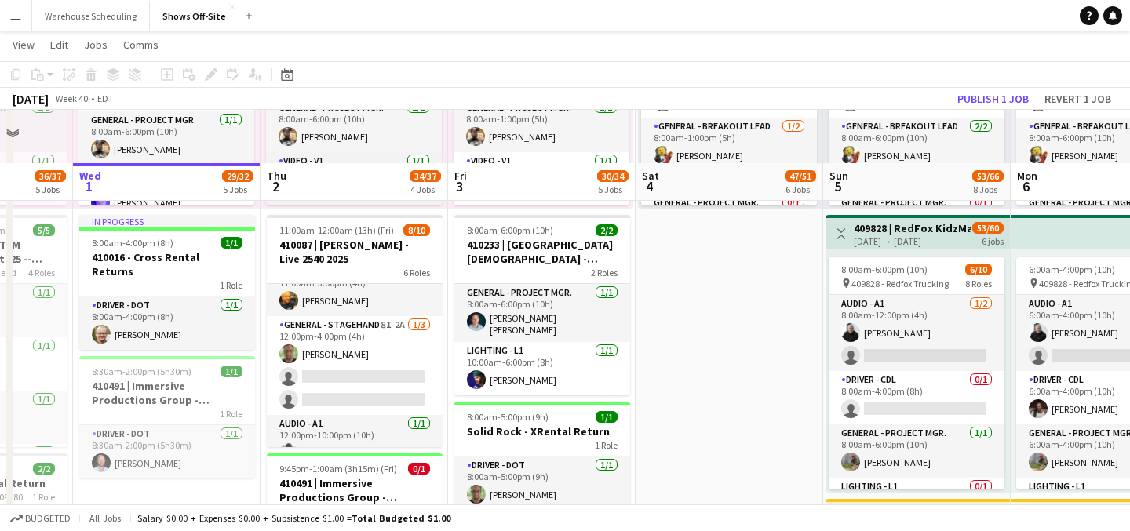
scroll to position [895, 0]
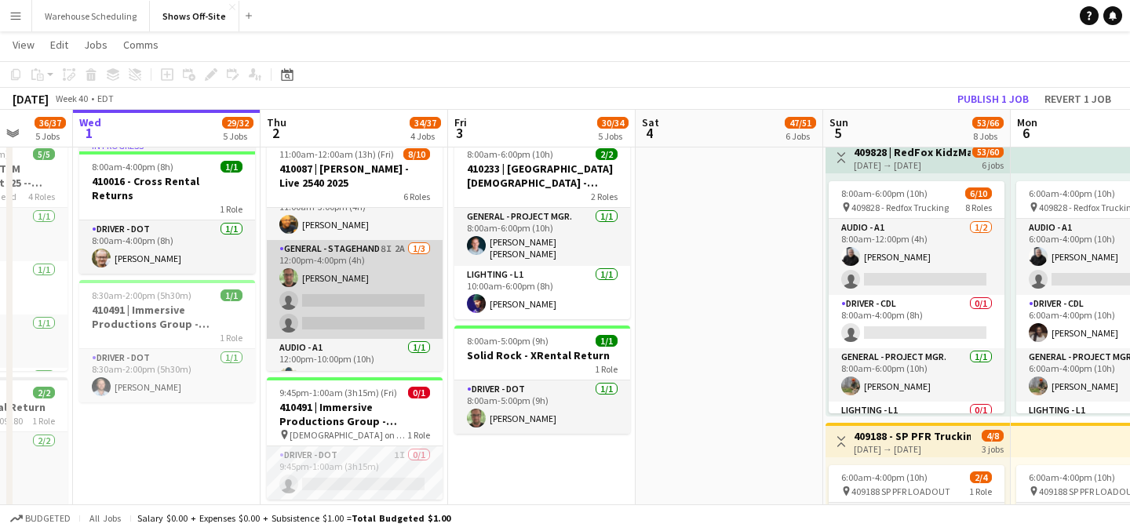
click at [329, 286] on app-card-role "General - Stagehand 8I 2A [DATE] 12:00pm-4:00pm (4h) [PERSON_NAME] single-neutr…" at bounding box center [355, 289] width 176 height 99
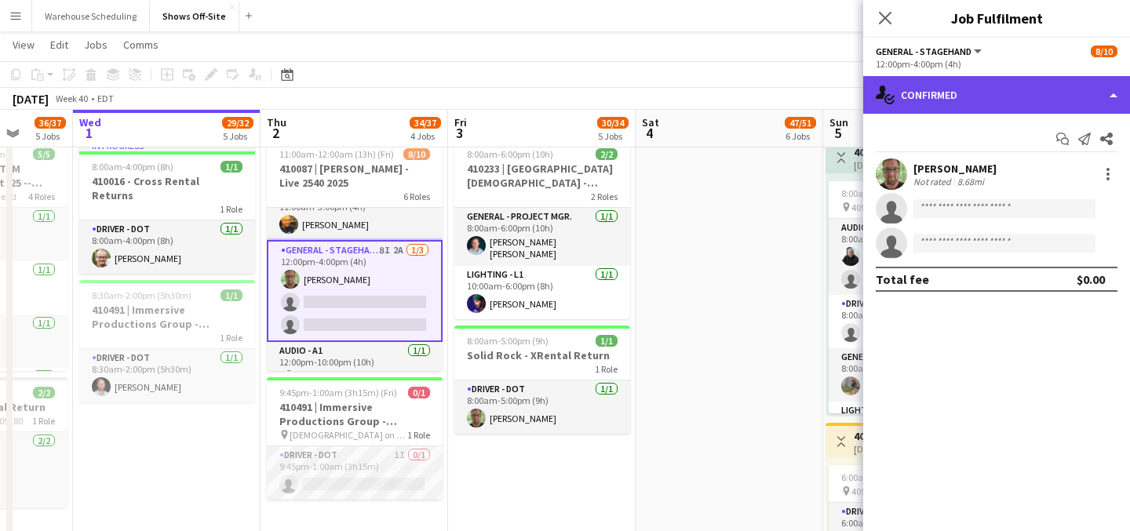
click at [929, 90] on div "single-neutral-actions-check-2 Confirmed" at bounding box center [996, 95] width 267 height 38
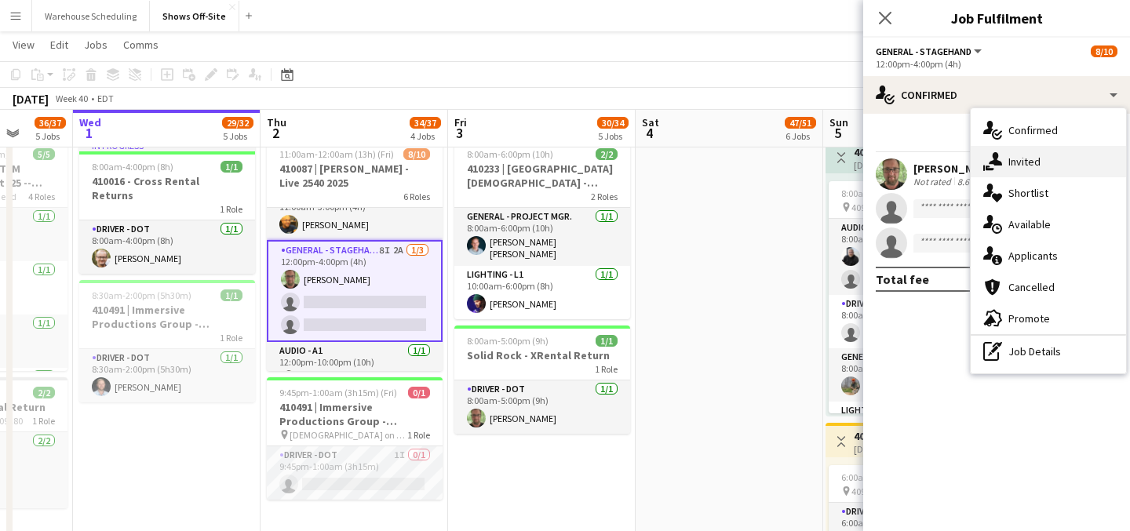
click at [974, 166] on div "single-neutral-actions-share-1 Invited" at bounding box center [1048, 161] width 155 height 31
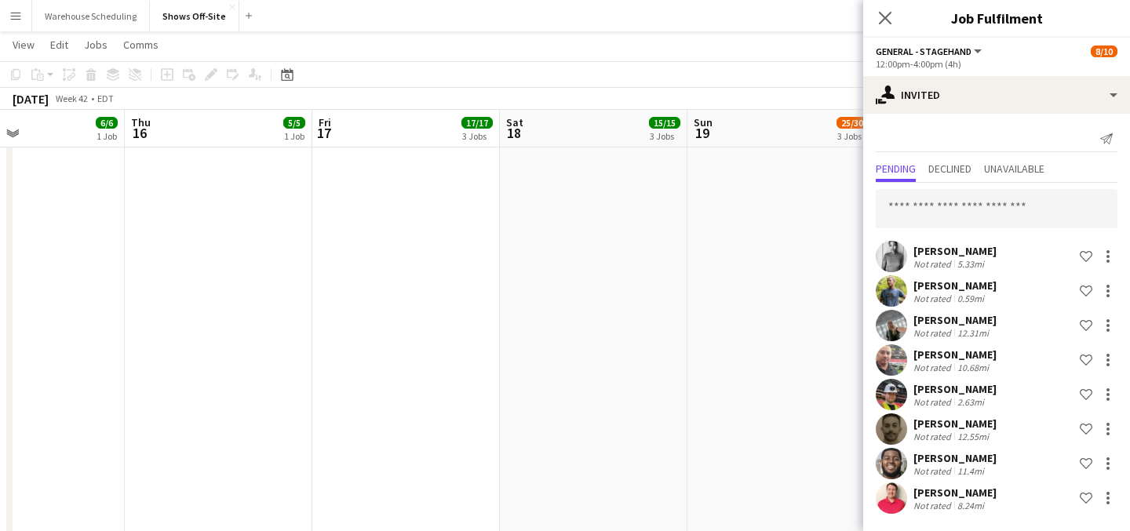
scroll to position [521, 0]
click at [473, 376] on app-date-cell "8:00am-6:00pm (10h) 5/5 pin [PERSON_NAME] and [PERSON_NAME] Convocation Center …" at bounding box center [406, 312] width 188 height 2064
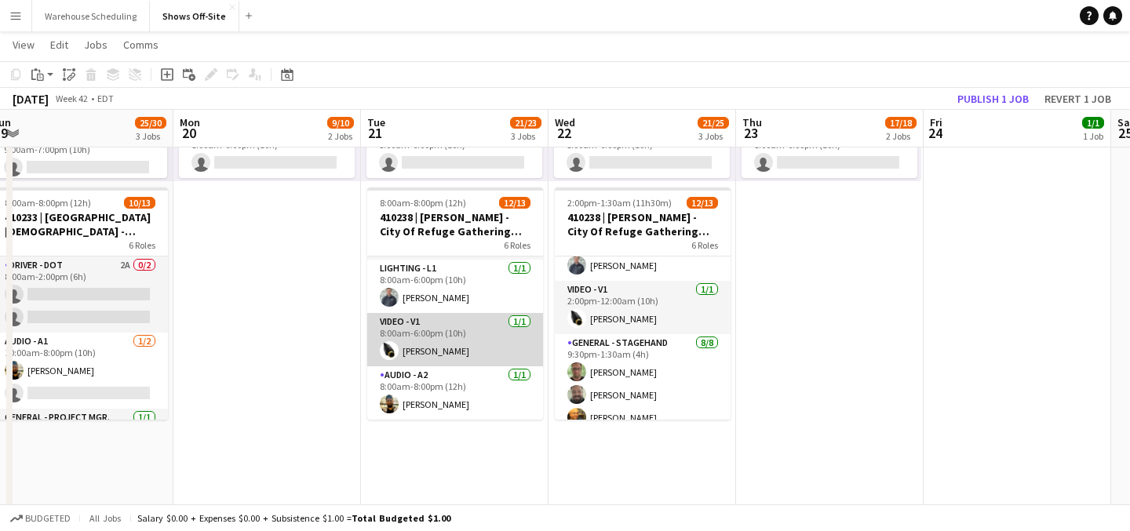
scroll to position [315, 0]
click at [496, 380] on app-card-role "Audio - A2 [DATE] 8:00am-8:00pm (12h) [PERSON_NAME]" at bounding box center [455, 393] width 176 height 53
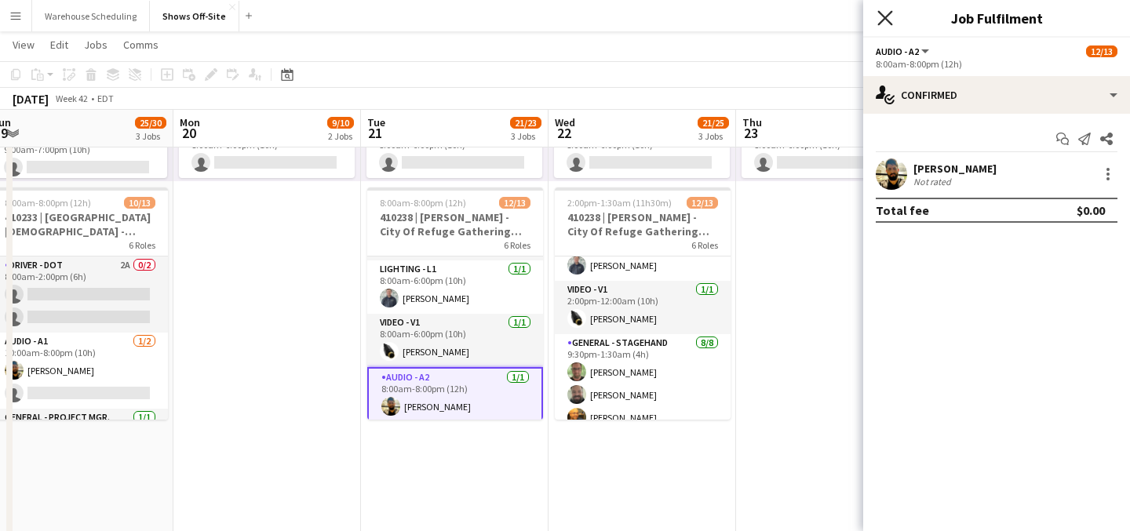
click at [884, 21] on icon "Close pop-in" at bounding box center [884, 17] width 15 height 15
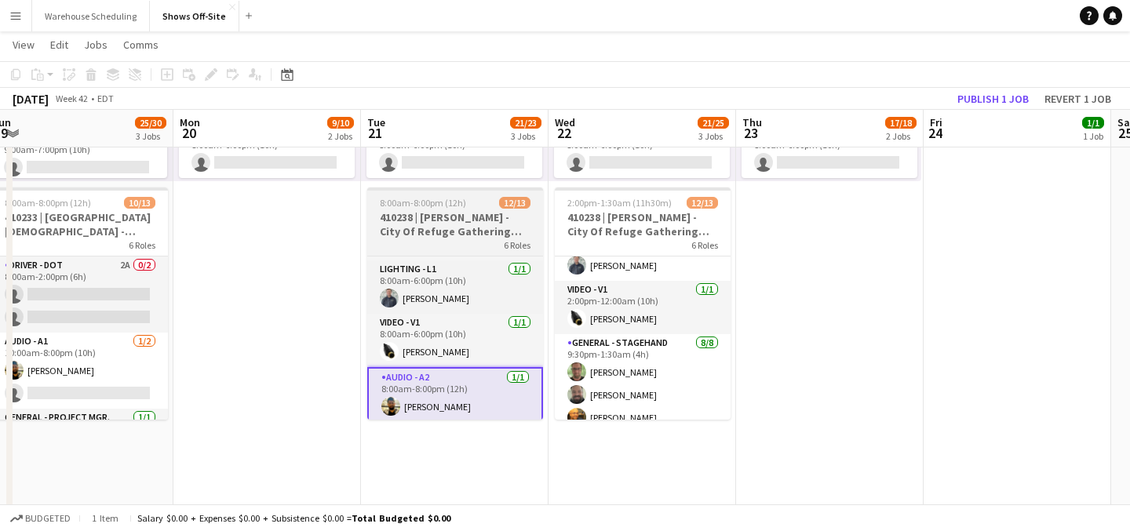
click at [422, 247] on div "6 Roles" at bounding box center [455, 245] width 176 height 13
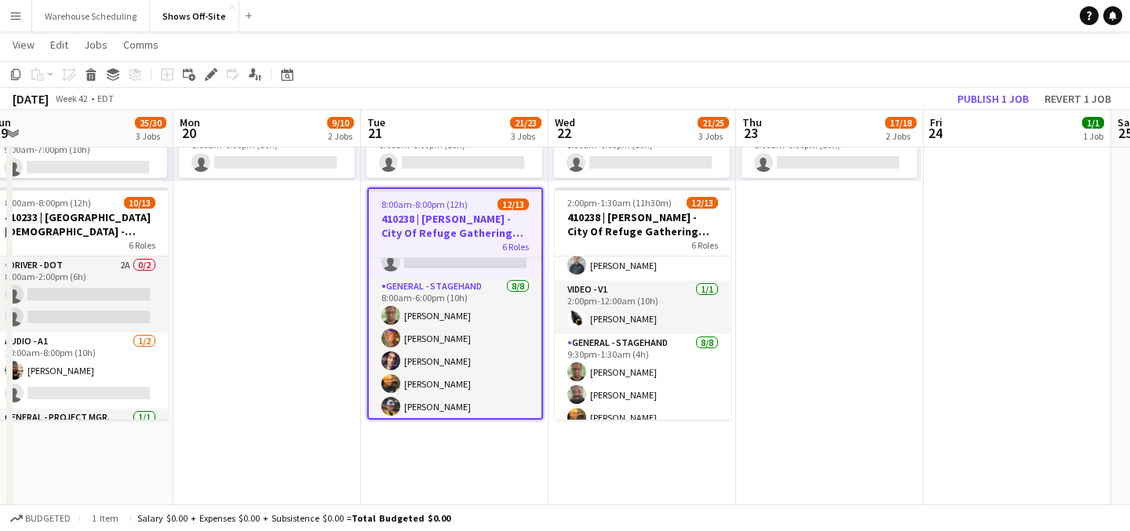
scroll to position [91, 0]
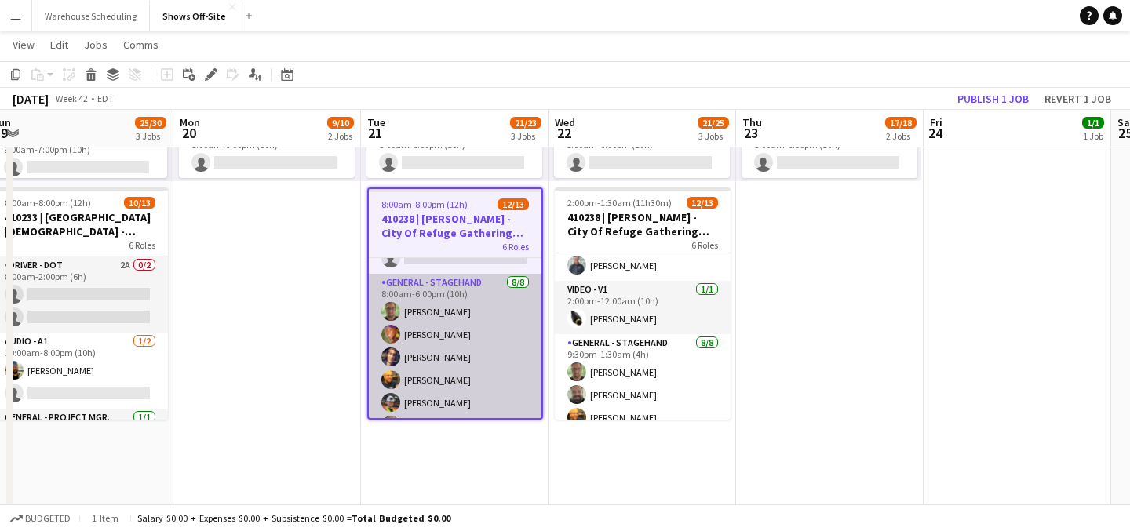
click at [410, 312] on app-card-role "General - Stagehand [DATE] 8:00am-6:00pm (10h) [PERSON_NAME] [PERSON_NAME] [PER…" at bounding box center [455, 380] width 173 height 213
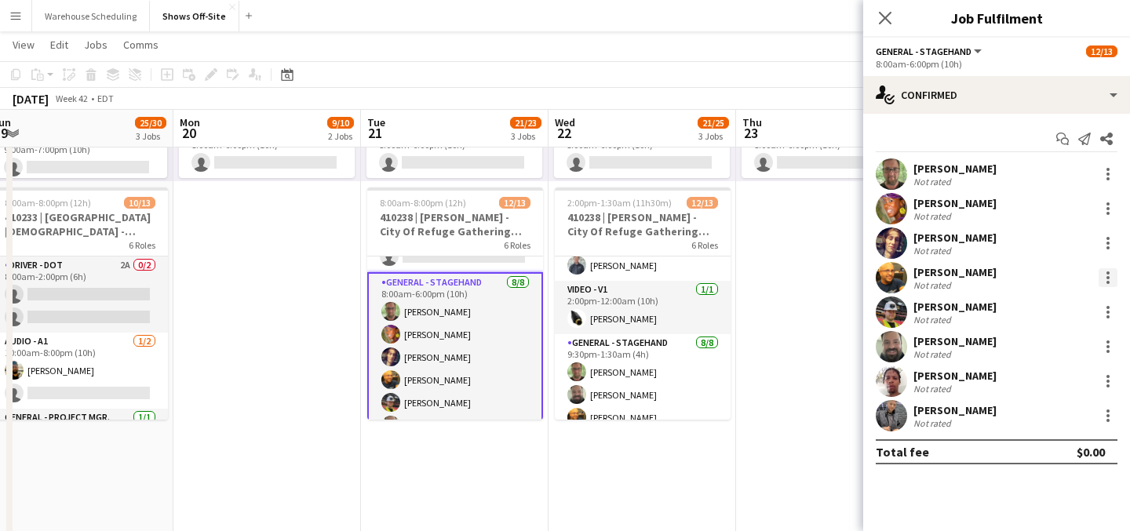
click at [1108, 276] on div at bounding box center [1108, 277] width 3 height 3
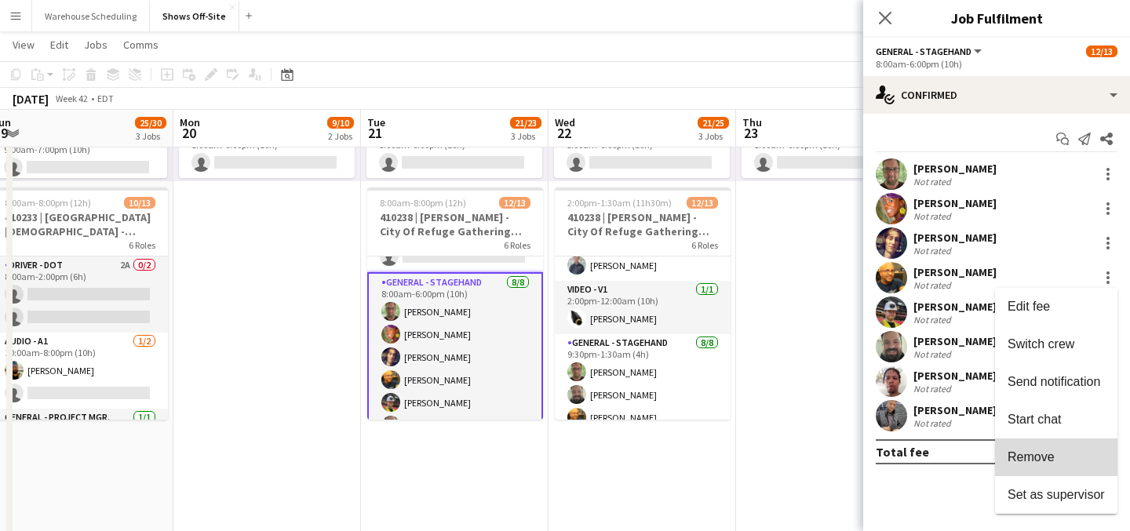
click at [1048, 441] on button "Remove" at bounding box center [1056, 458] width 122 height 38
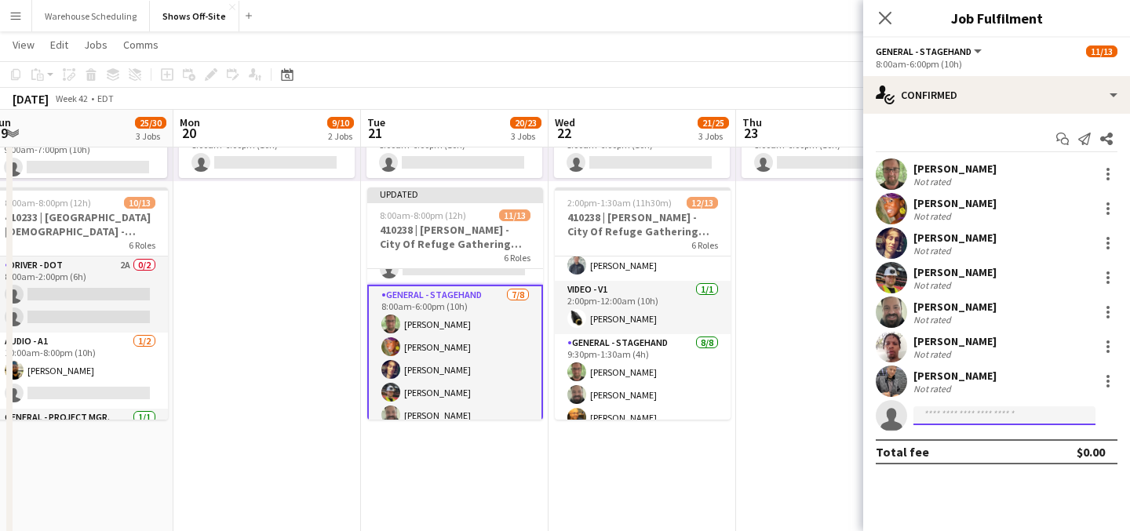
click at [1008, 422] on input at bounding box center [1005, 416] width 182 height 19
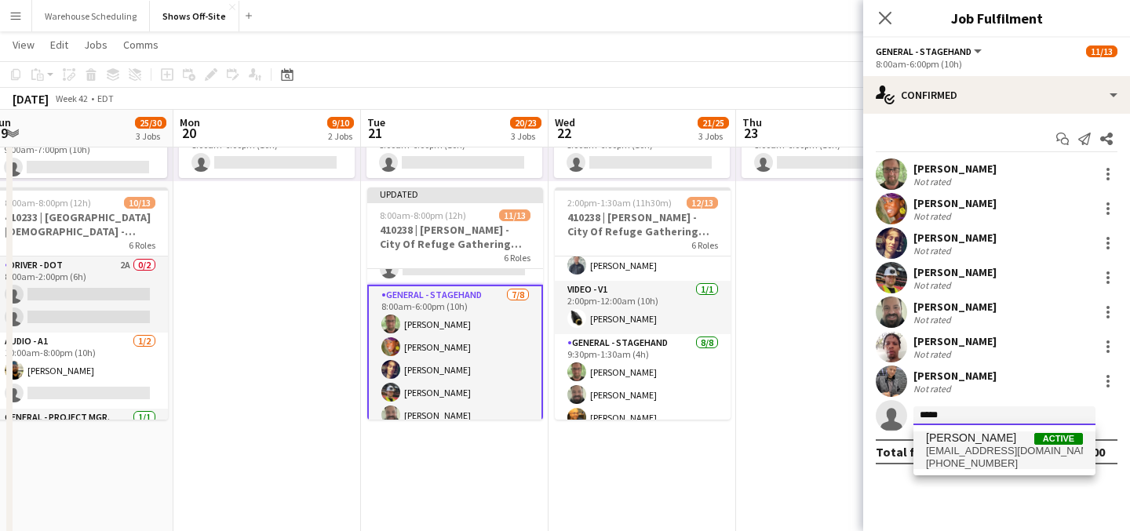
type input "*****"
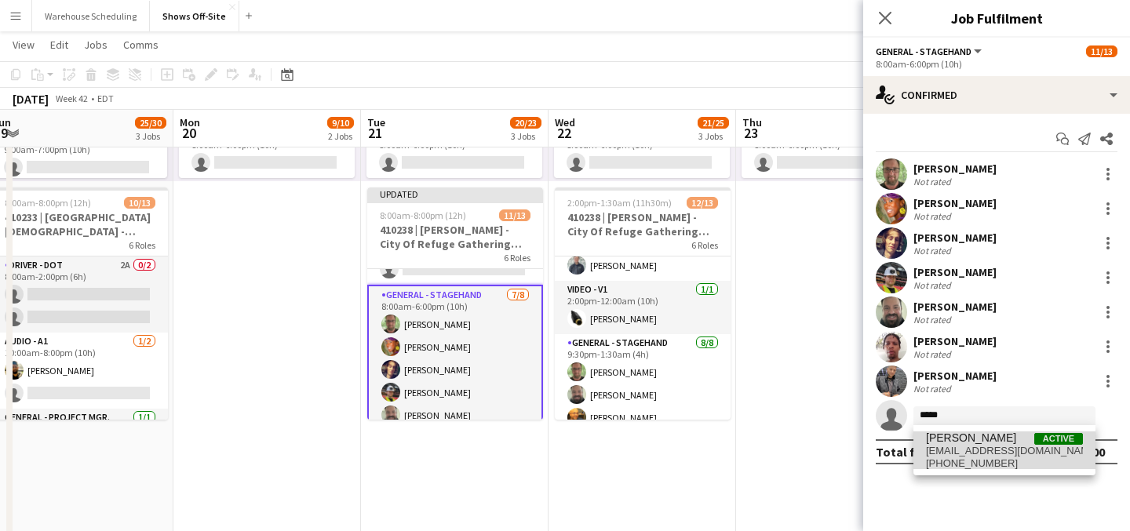
click at [969, 441] on span "[PERSON_NAME]" at bounding box center [971, 438] width 90 height 13
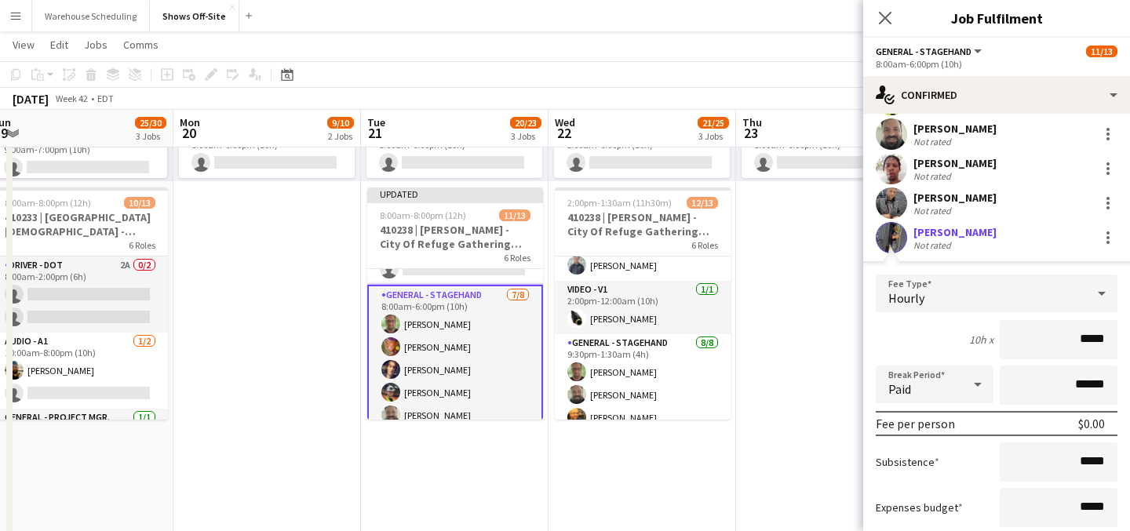
scroll to position [302, 0]
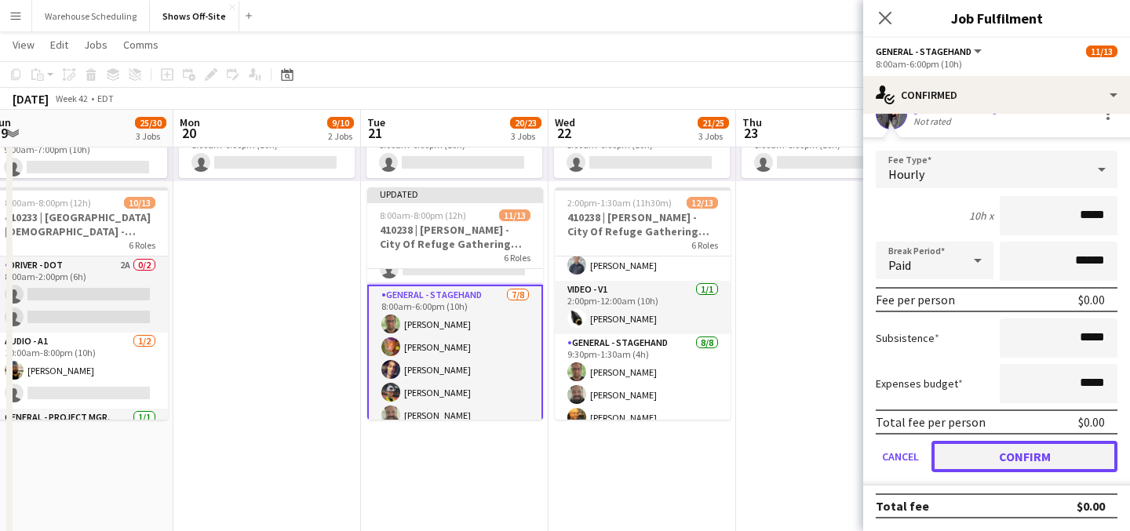
click at [1032, 463] on button "Confirm" at bounding box center [1025, 456] width 186 height 31
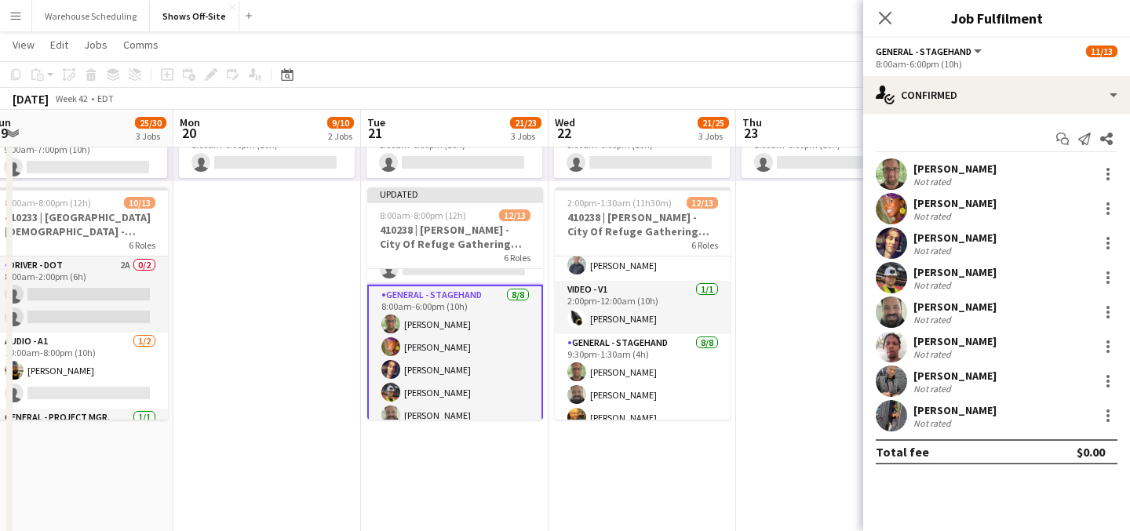
scroll to position [0, 0]
click at [884, 8] on app-icon "Close pop-in" at bounding box center [885, 18] width 23 height 23
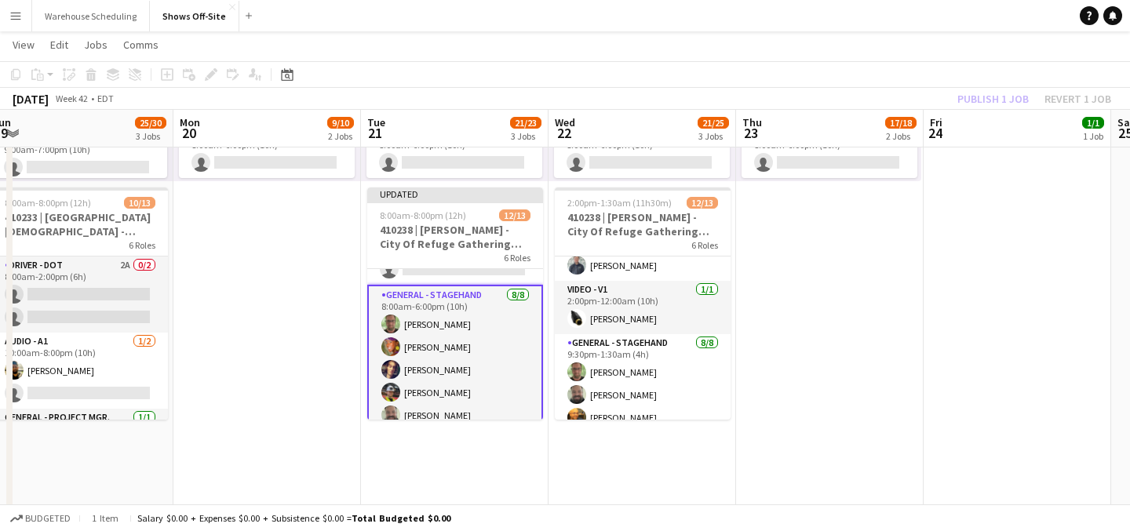
click at [937, 32] on app-page-menu "View Day view expanded Day view collapsed Month view Date picker Jump to [DATE]…" at bounding box center [565, 46] width 1130 height 30
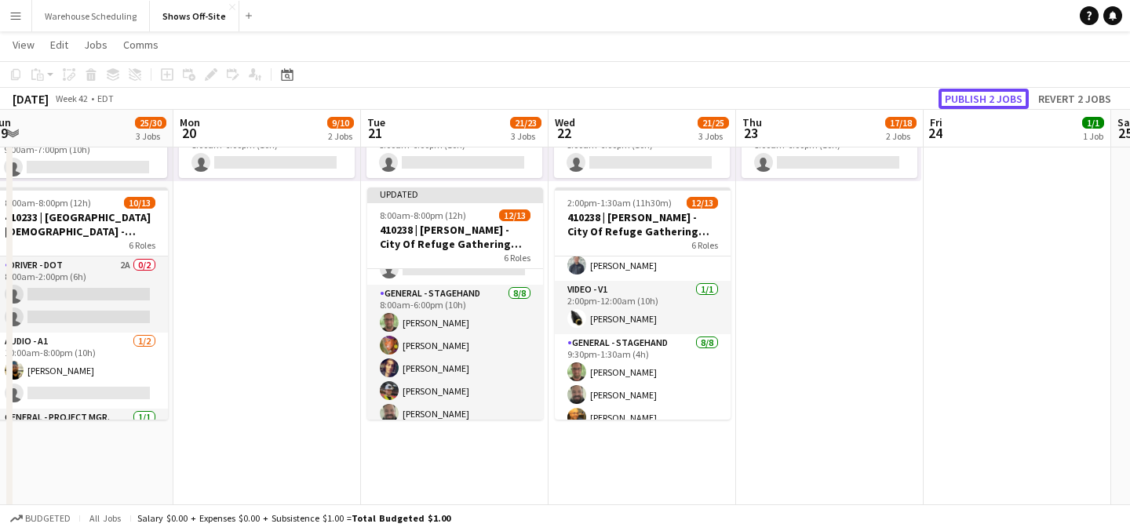
click at [967, 90] on button "Publish 2 jobs" at bounding box center [984, 99] width 90 height 20
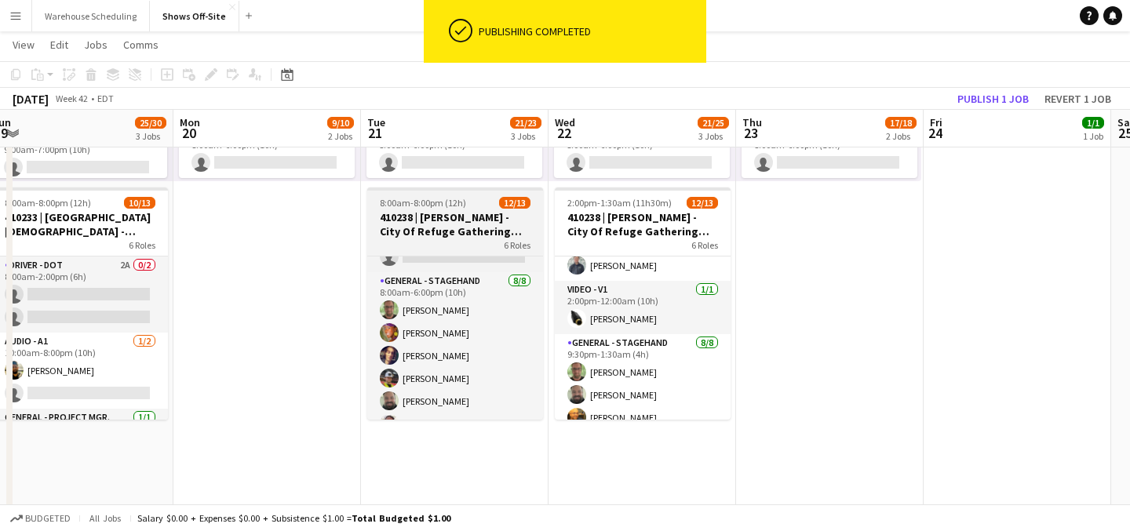
click at [457, 209] on app-job-card "8:00am-8:00pm (12h) 12/13 410238 | [PERSON_NAME] - City Of Refuge Gathering 202…" at bounding box center [455, 304] width 176 height 232
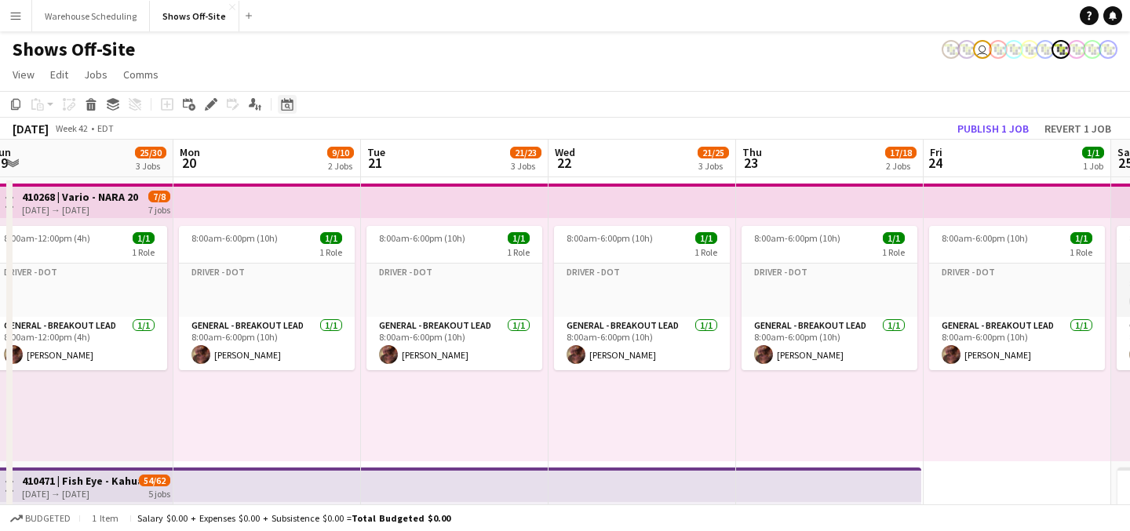
click at [283, 105] on icon "Date picker" at bounding box center [287, 104] width 13 height 13
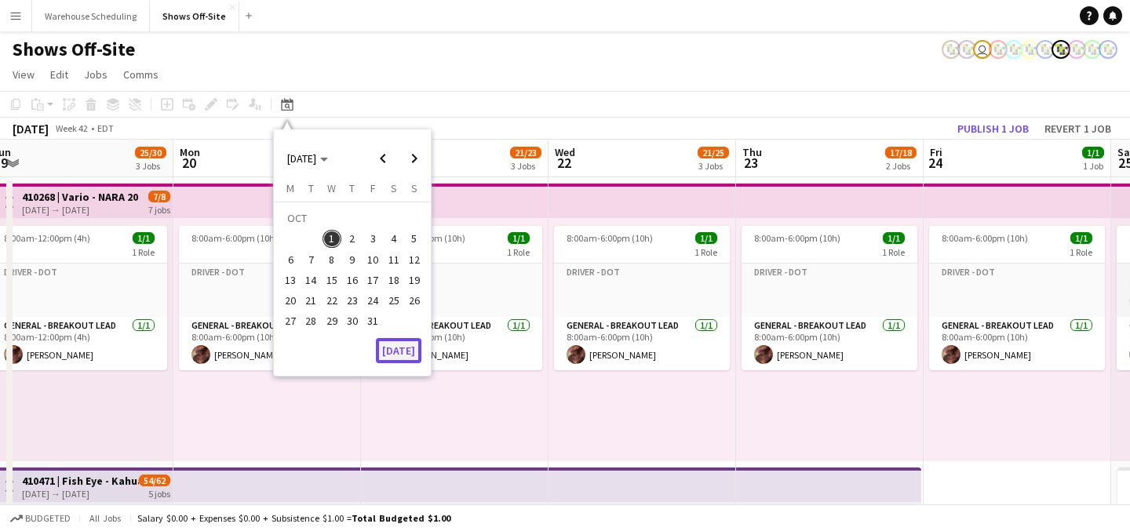
click at [397, 347] on button "[DATE]" at bounding box center [399, 350] width 46 height 25
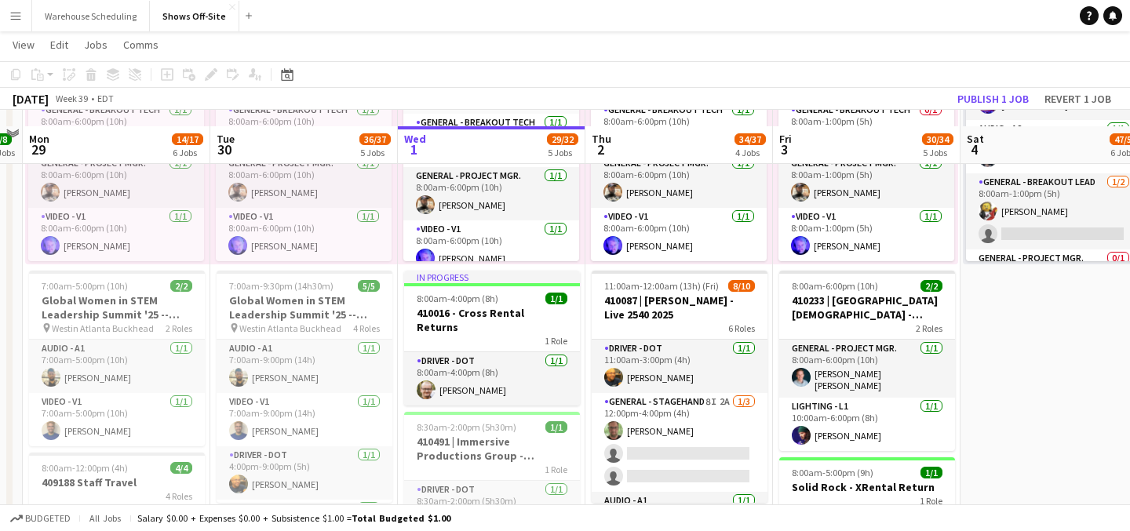
scroll to position [790, 0]
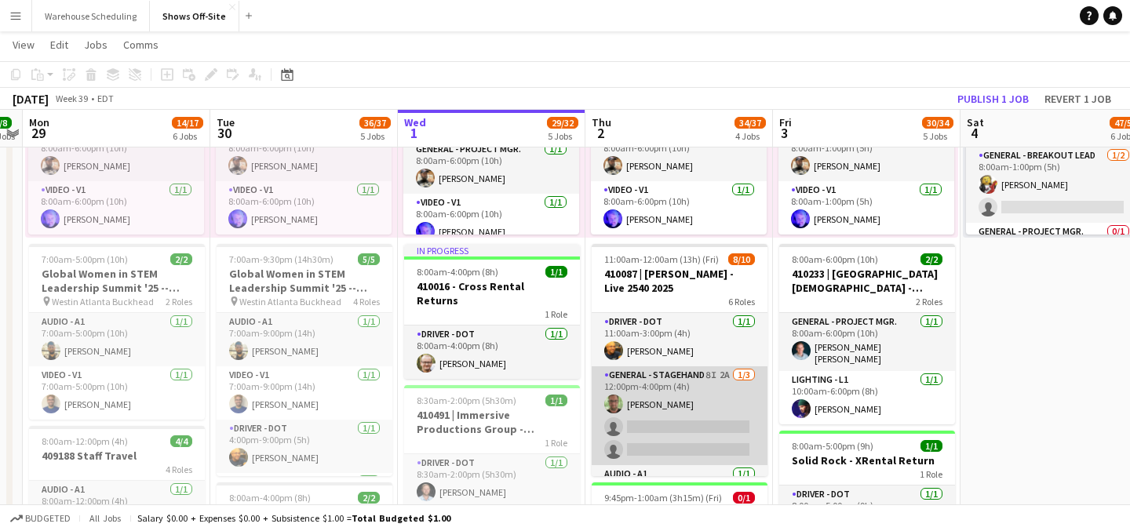
click at [644, 417] on app-card-role "General - Stagehand 8I 2A [DATE] 12:00pm-4:00pm (4h) [PERSON_NAME] single-neutr…" at bounding box center [680, 416] width 176 height 99
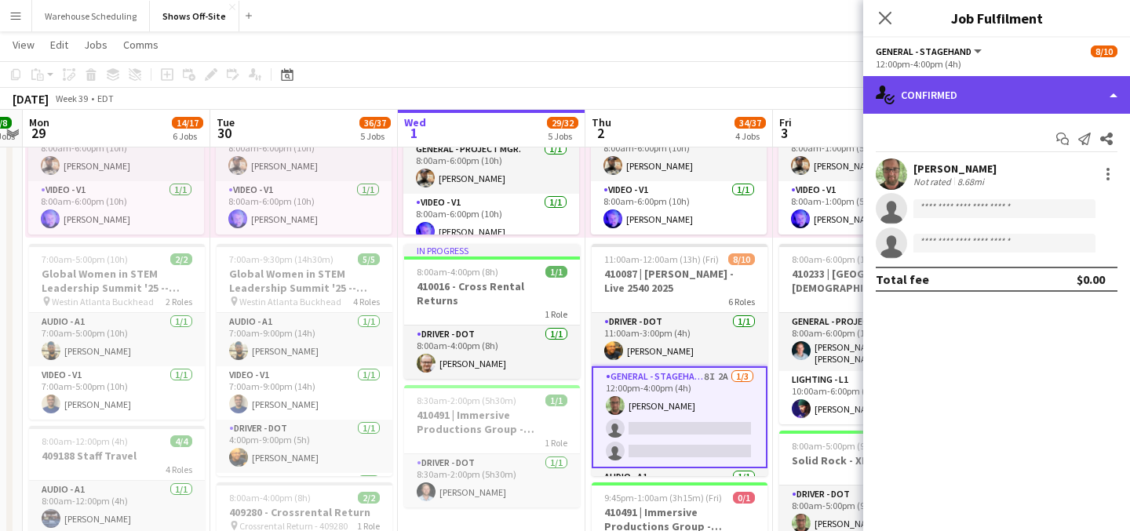
click at [899, 108] on div "single-neutral-actions-check-2 Confirmed" at bounding box center [996, 95] width 267 height 38
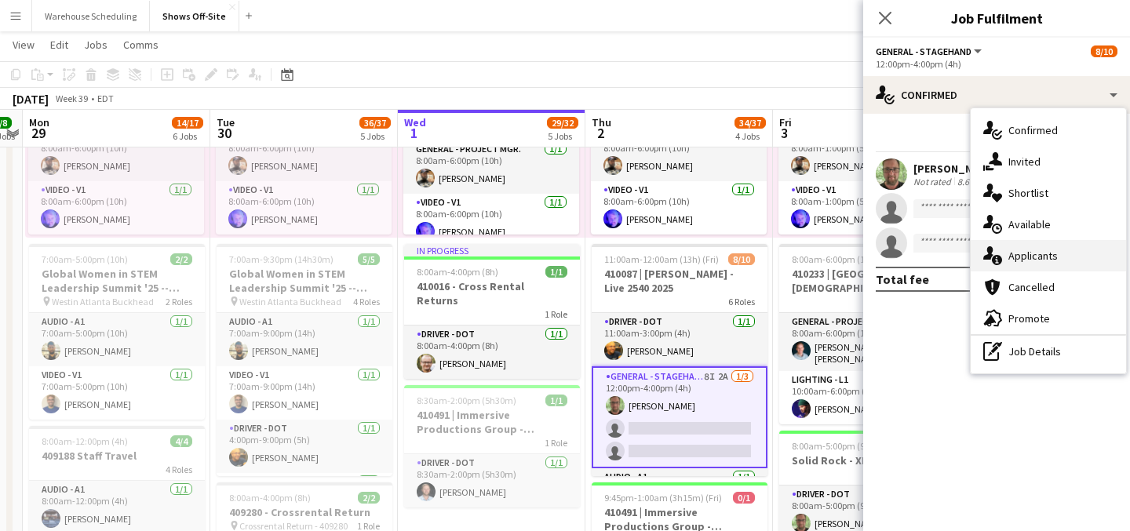
click at [987, 246] on div "single-neutral-actions-information Applicants" at bounding box center [1048, 255] width 155 height 31
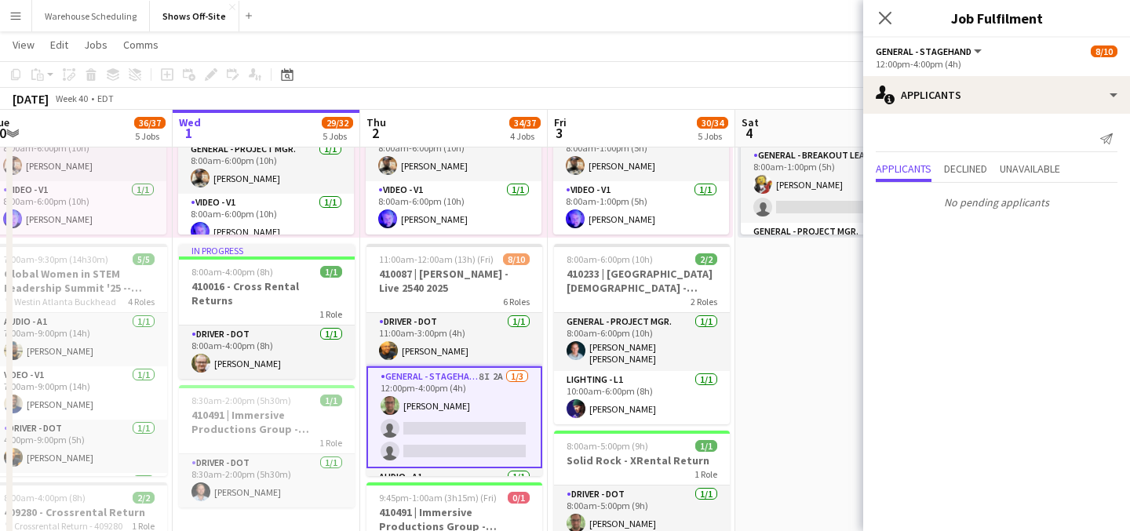
scroll to position [0, 782]
